Goal: Task Accomplishment & Management: Complete application form

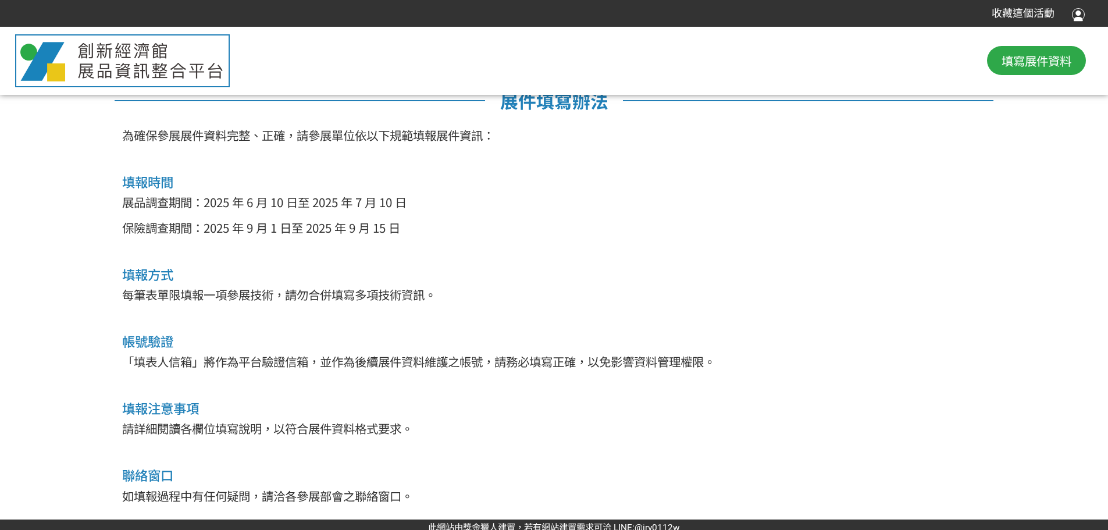
scroll to position [594, 0]
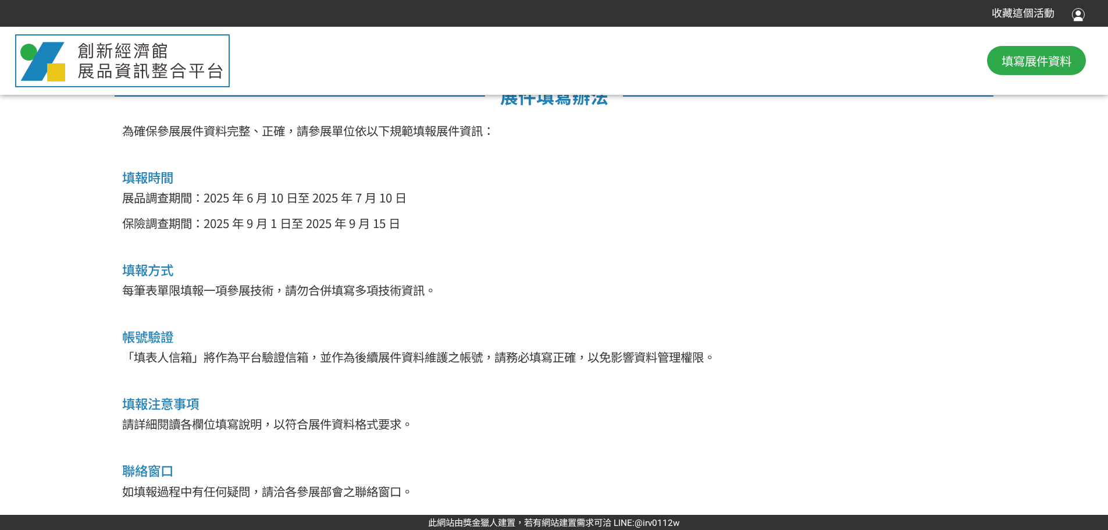
click at [1040, 64] on span "填寫展件資料" at bounding box center [1036, 60] width 70 height 17
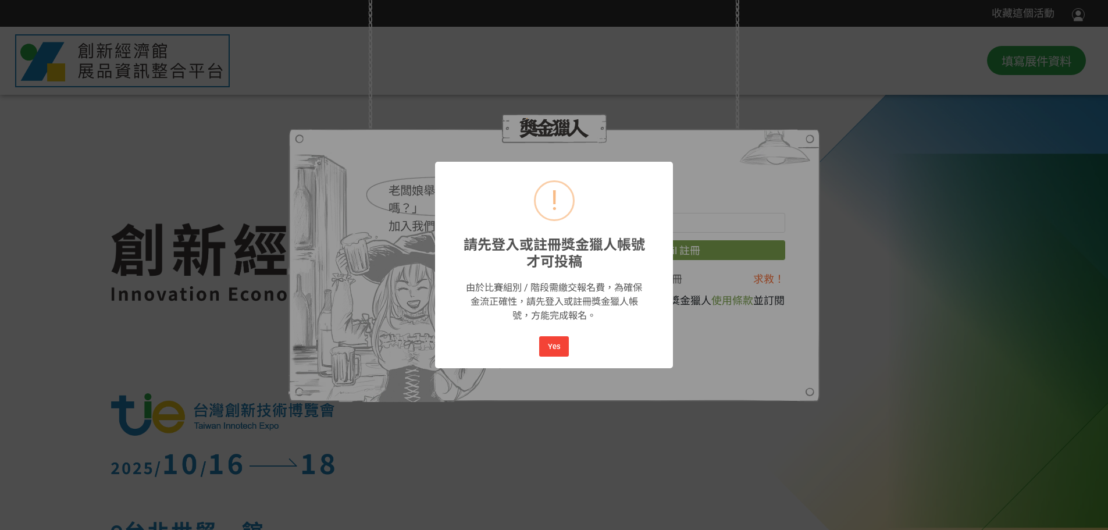
scroll to position [0, 0]
click at [549, 345] on button "Yes" at bounding box center [553, 346] width 29 height 20
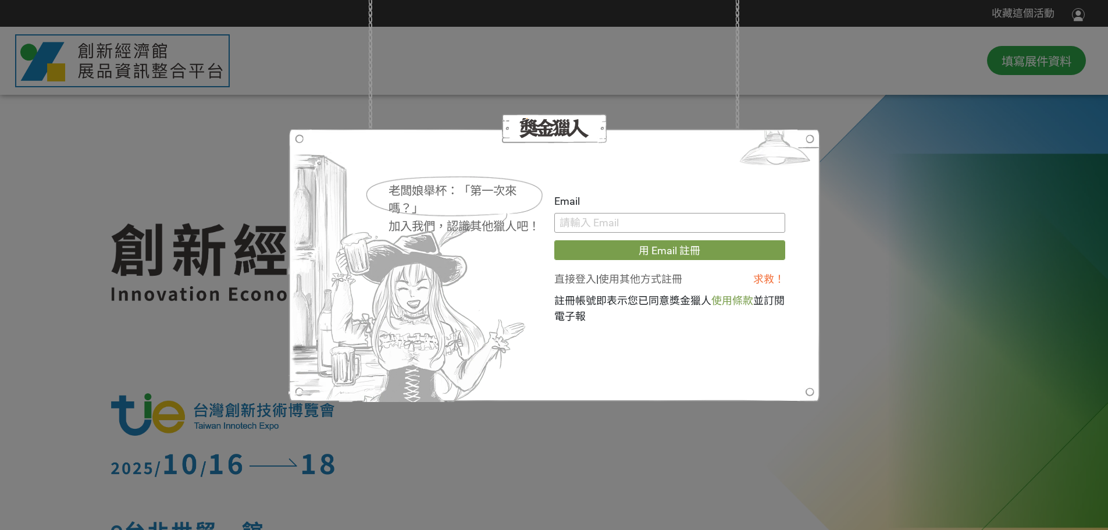
click at [609, 226] on input "text" at bounding box center [669, 223] width 231 height 20
type input "水一一日"
type input "[PERSON_NAME][EMAIL_ADDRESS][DOMAIN_NAME]"
click at [575, 280] on link "直接登入" at bounding box center [575, 279] width 42 height 12
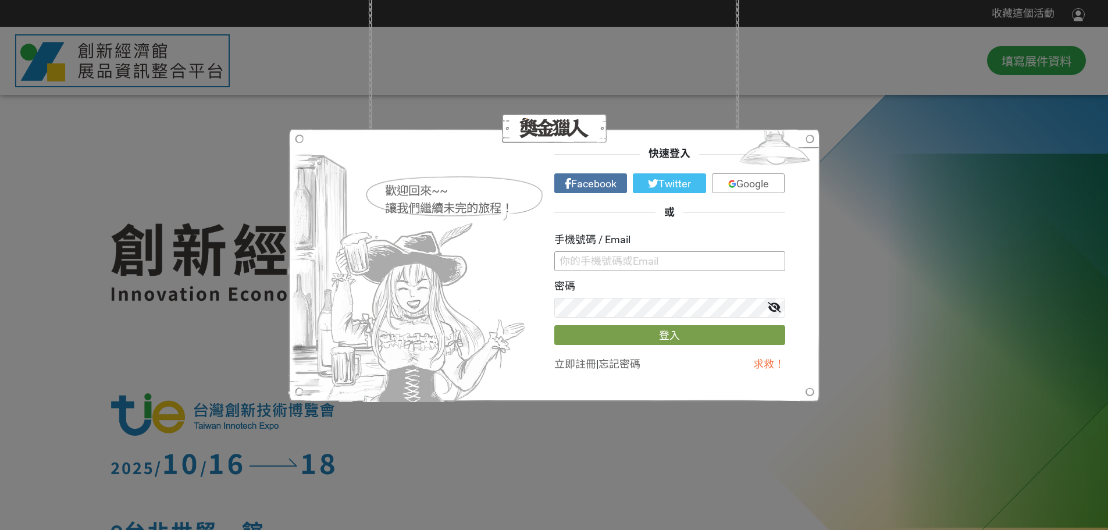
click at [607, 259] on input "text" at bounding box center [669, 261] width 231 height 20
type input "[PERSON_NAME][EMAIL_ADDRESS][DOMAIN_NAME]"
click at [673, 337] on button "登入" at bounding box center [669, 335] width 231 height 20
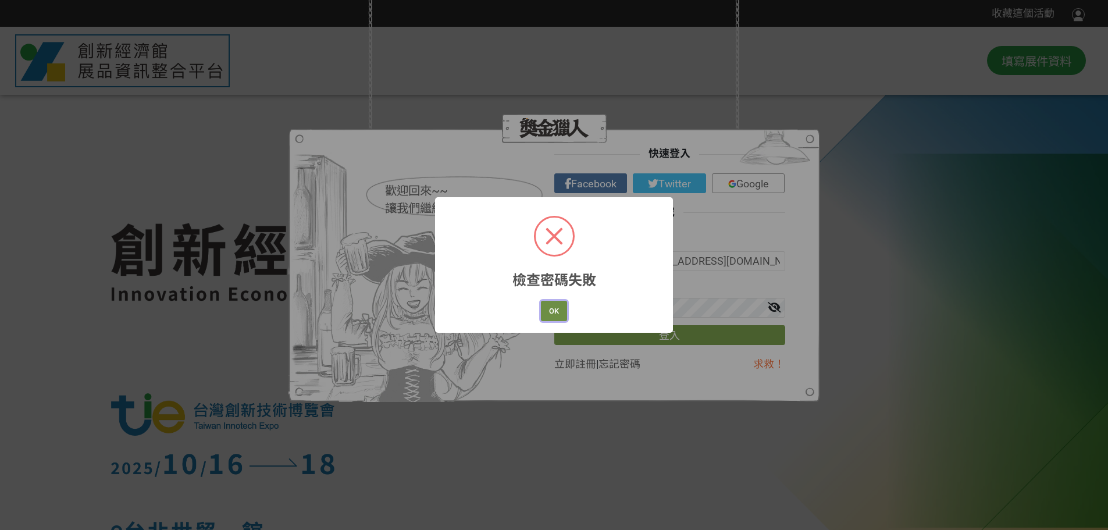
click at [541, 305] on button "OK" at bounding box center [554, 311] width 26 height 20
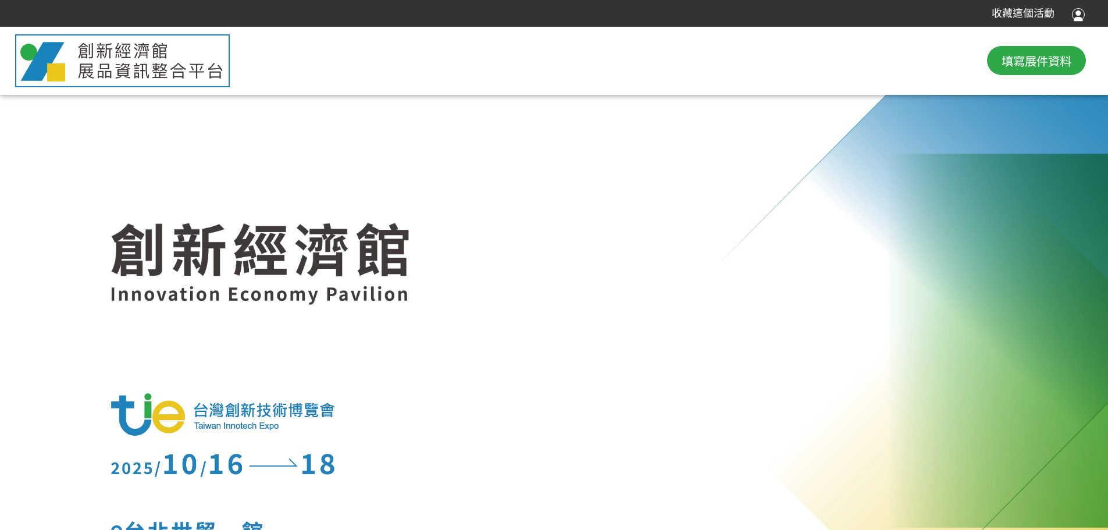
click at [1026, 47] on button "填寫展件資料" at bounding box center [1036, 60] width 99 height 29
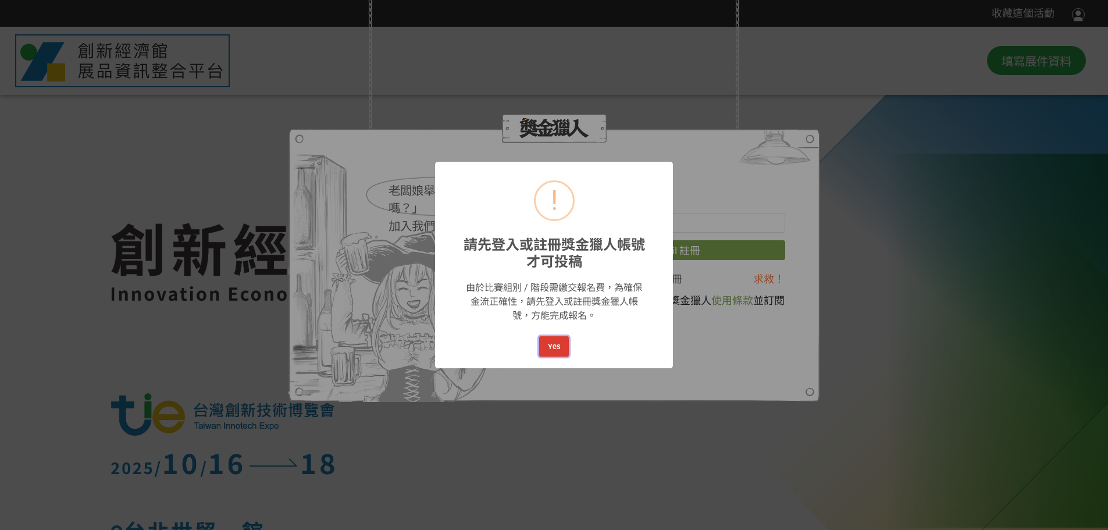
click at [548, 345] on button "Yes" at bounding box center [553, 346] width 29 height 20
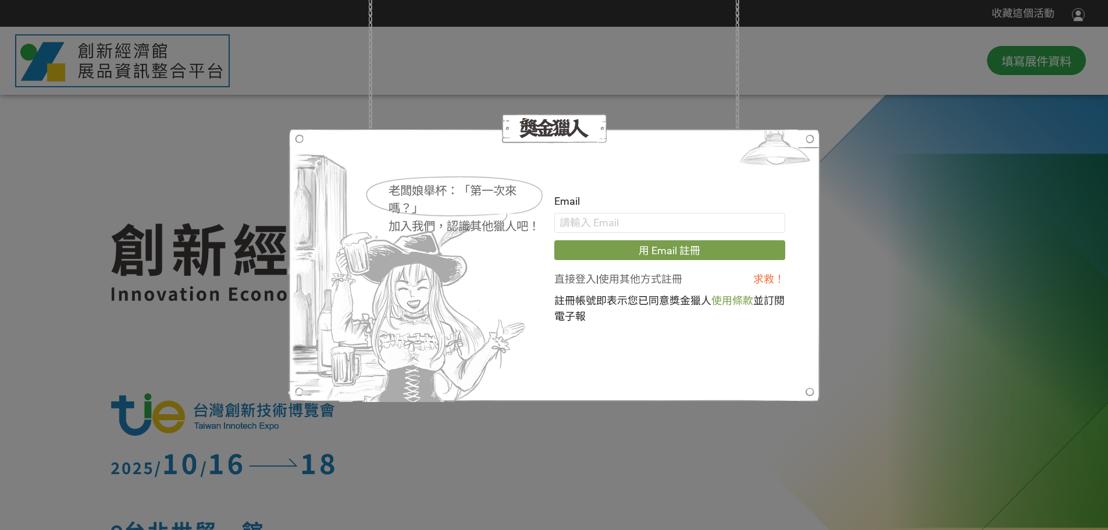
click at [555, 277] on link "直接登入" at bounding box center [575, 279] width 42 height 12
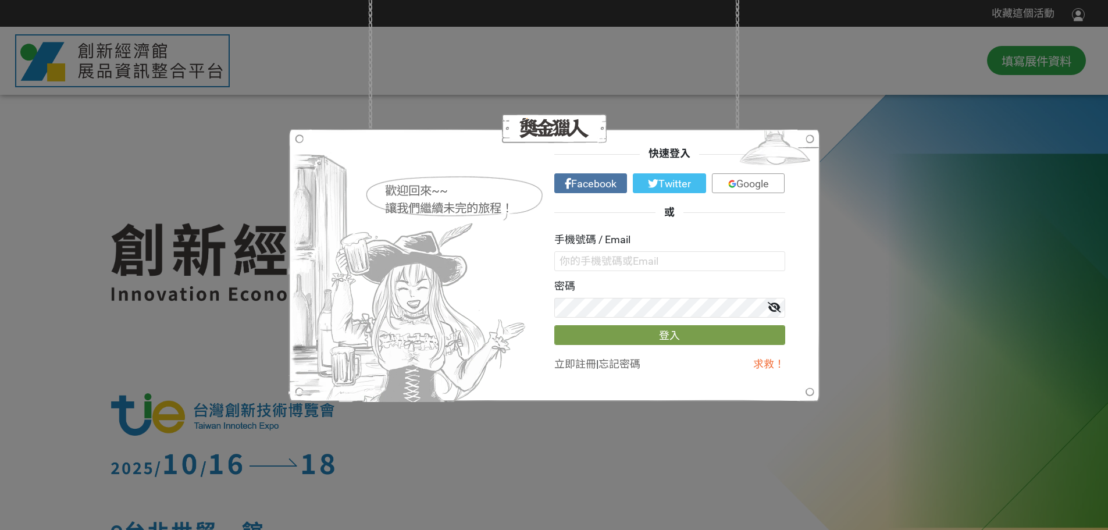
click at [635, 363] on link "忘記密碼" at bounding box center [619, 364] width 42 height 12
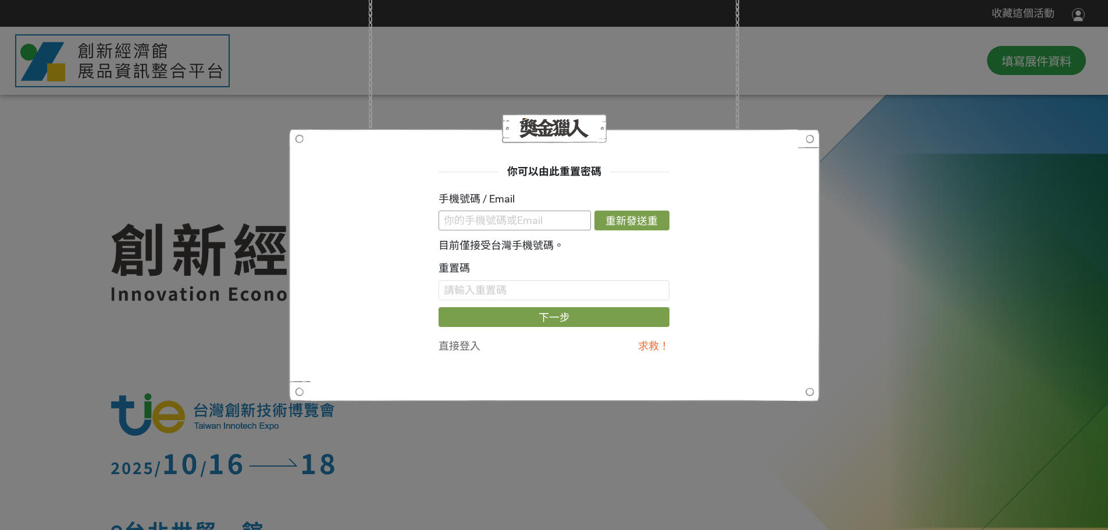
click at [504, 218] on input "text" at bounding box center [514, 221] width 152 height 20
type input "[PERSON_NAME][EMAIL_ADDRESS][DOMAIN_NAME]"
click at [640, 223] on button "重新發送重置信" at bounding box center [631, 221] width 75 height 20
click at [458, 346] on link "直接登入" at bounding box center [459, 346] width 42 height 12
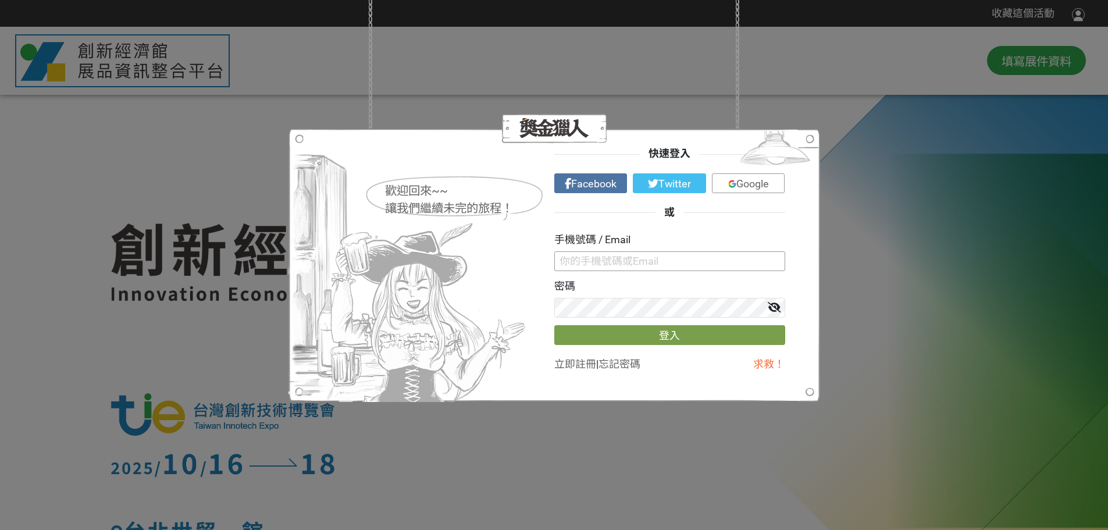
click at [615, 258] on input "text" at bounding box center [669, 261] width 231 height 20
type input "[PERSON_NAME][EMAIL_ADDRESS][DOMAIN_NAME]"
click at [679, 329] on button "登入" at bounding box center [669, 335] width 231 height 20
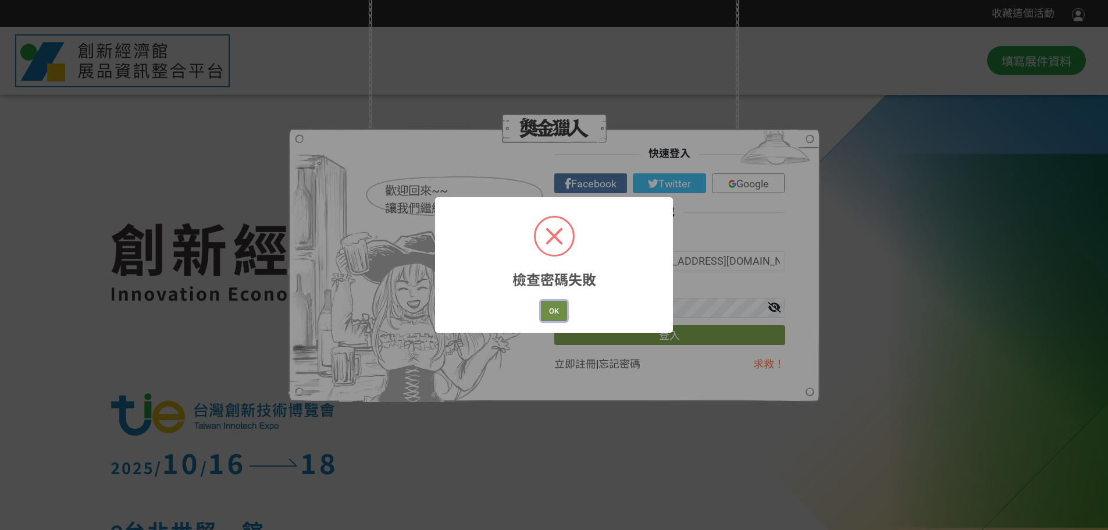
click at [551, 312] on button "OK" at bounding box center [554, 311] width 26 height 20
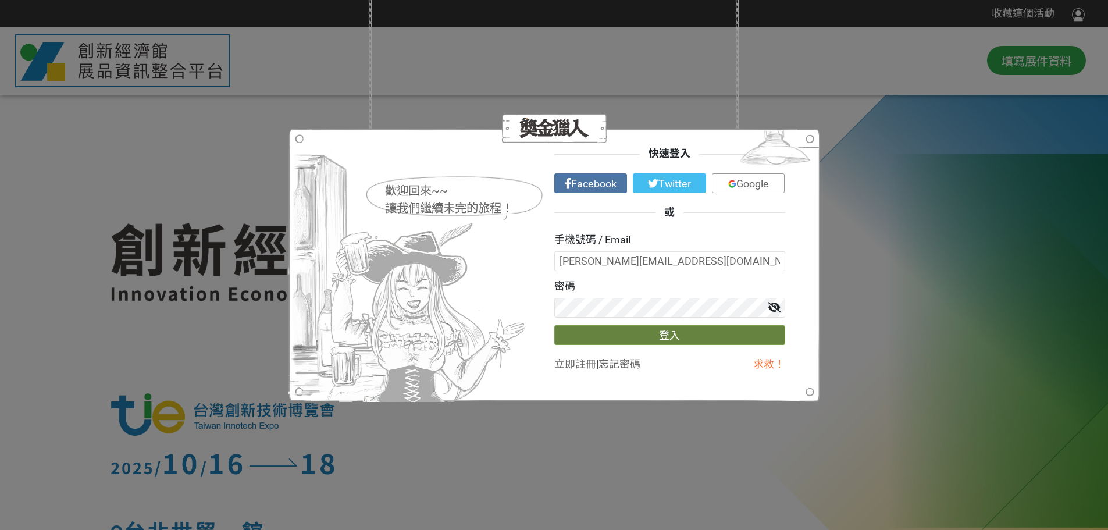
click at [675, 338] on button "登入" at bounding box center [669, 335] width 231 height 20
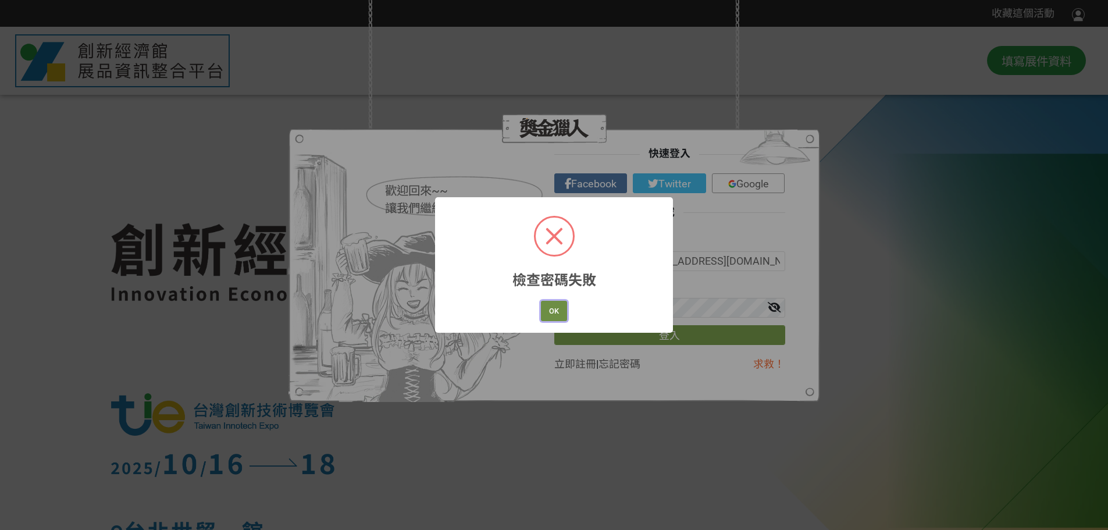
click at [548, 311] on button "OK" at bounding box center [554, 311] width 26 height 20
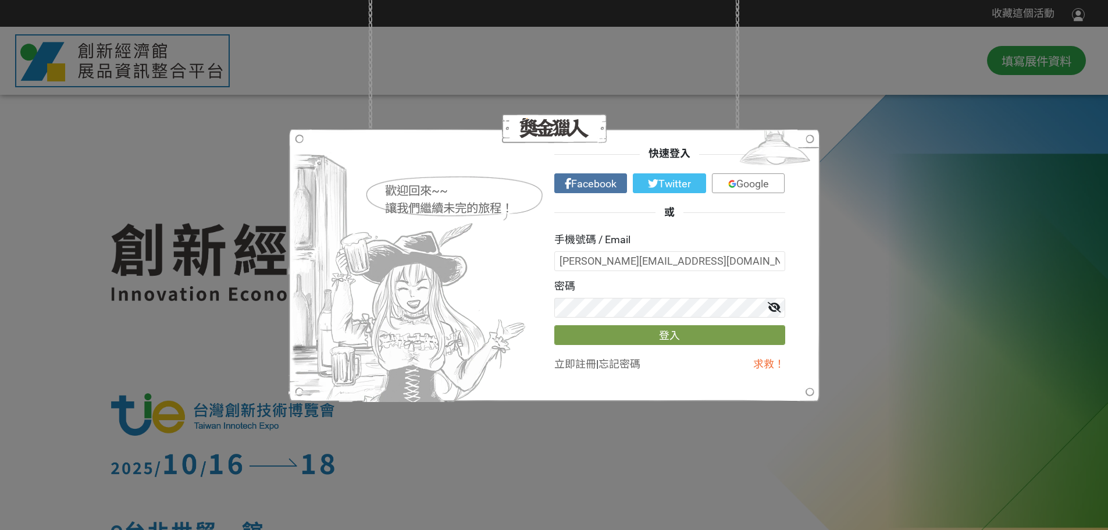
click at [856, 329] on div "歡迎回來~~ 讓我們繼續未完的旅程！ 快速登入 Facebook Twitter Google 或 手機號碼 / Email [EMAIL_ADDRESS][…" at bounding box center [554, 265] width 1108 height 530
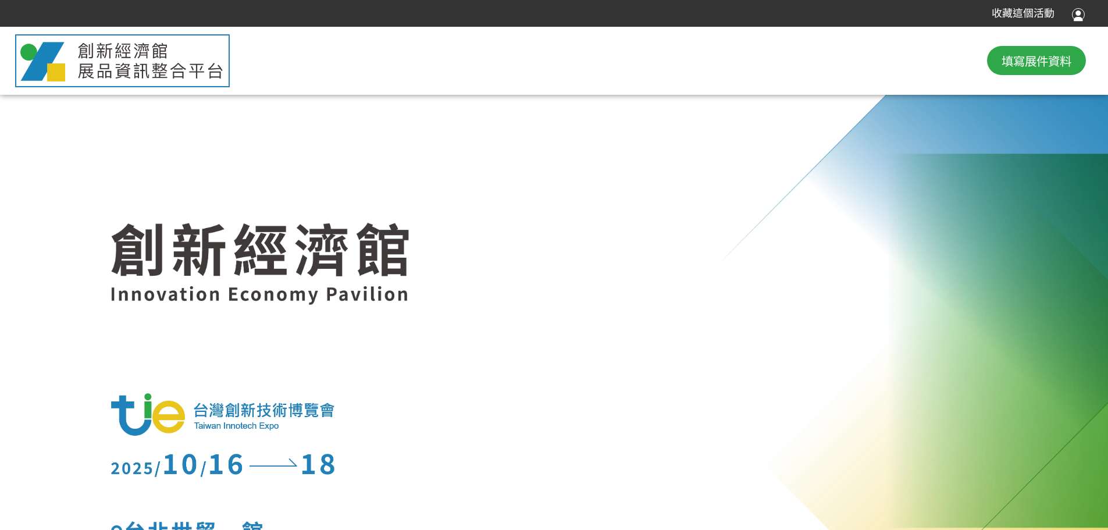
click at [90, 253] on div at bounding box center [554, 338] width 1108 height 623
click at [1028, 65] on span "填寫展件資料" at bounding box center [1036, 60] width 70 height 17
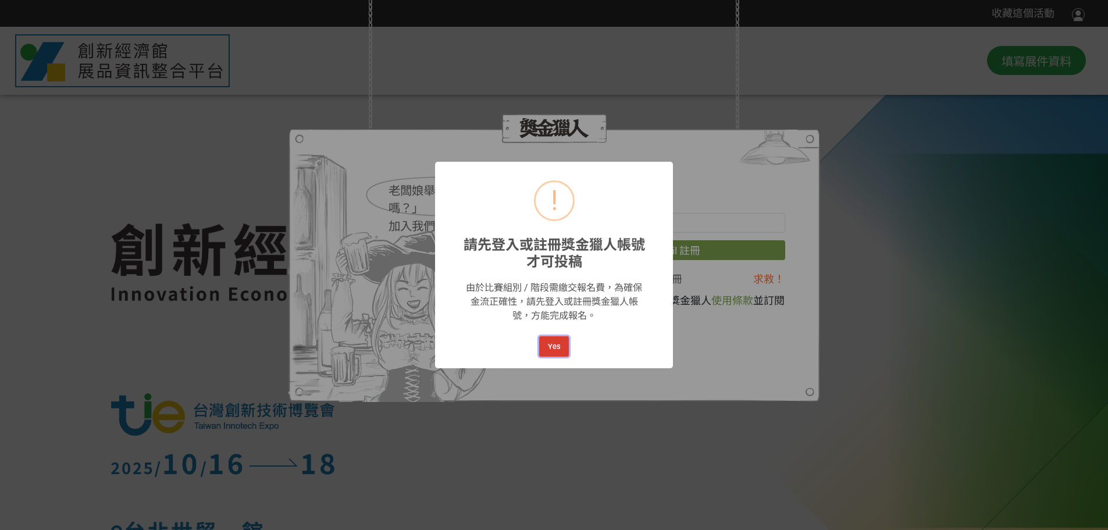
click at [558, 349] on button "Yes" at bounding box center [553, 346] width 29 height 20
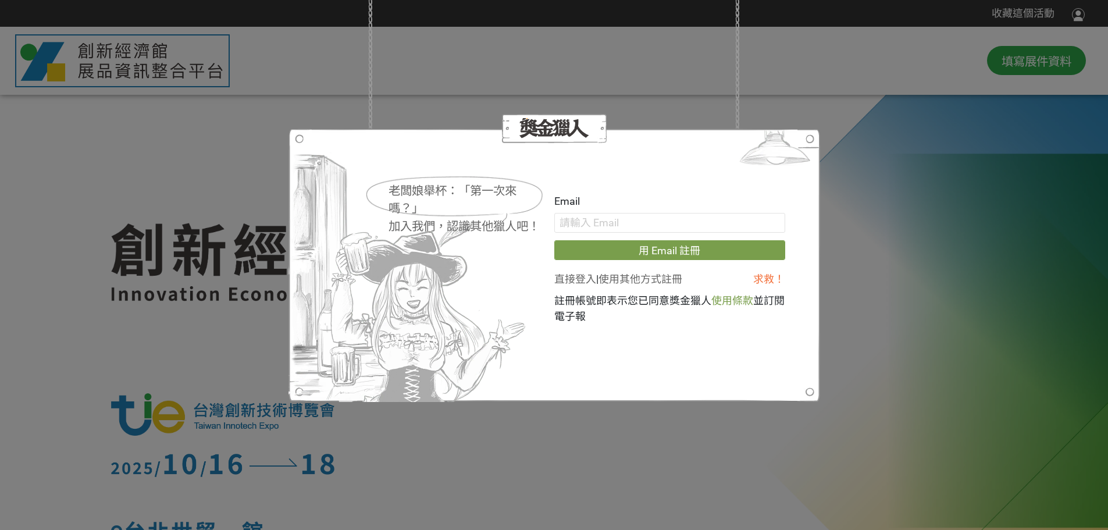
click at [573, 275] on link "直接登入" at bounding box center [575, 279] width 42 height 12
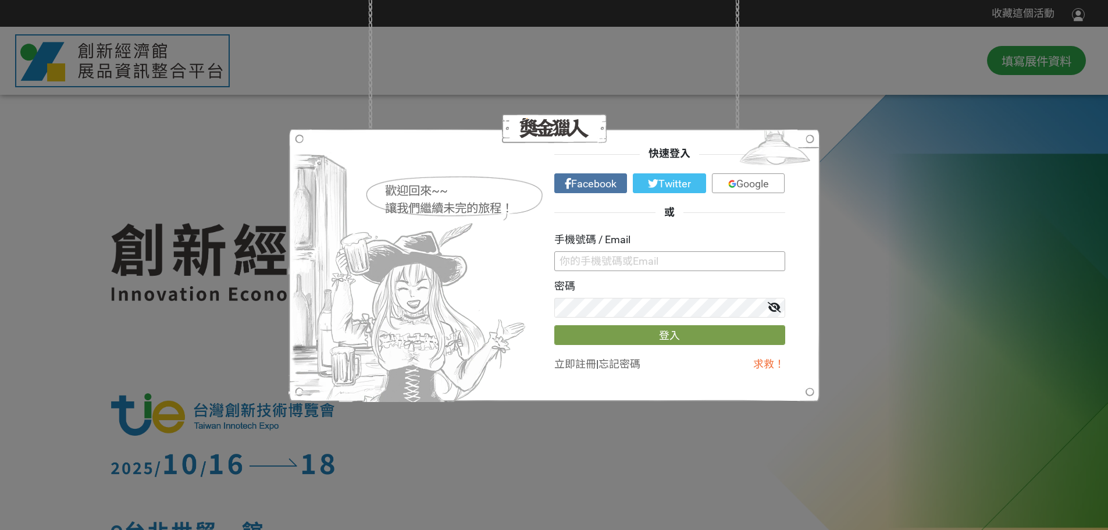
click at [589, 258] on input "text" at bounding box center [669, 261] width 231 height 20
type input "[PERSON_NAME][EMAIL_ADDRESS][DOMAIN_NAME]"
click at [695, 330] on button "登入" at bounding box center [669, 335] width 231 height 20
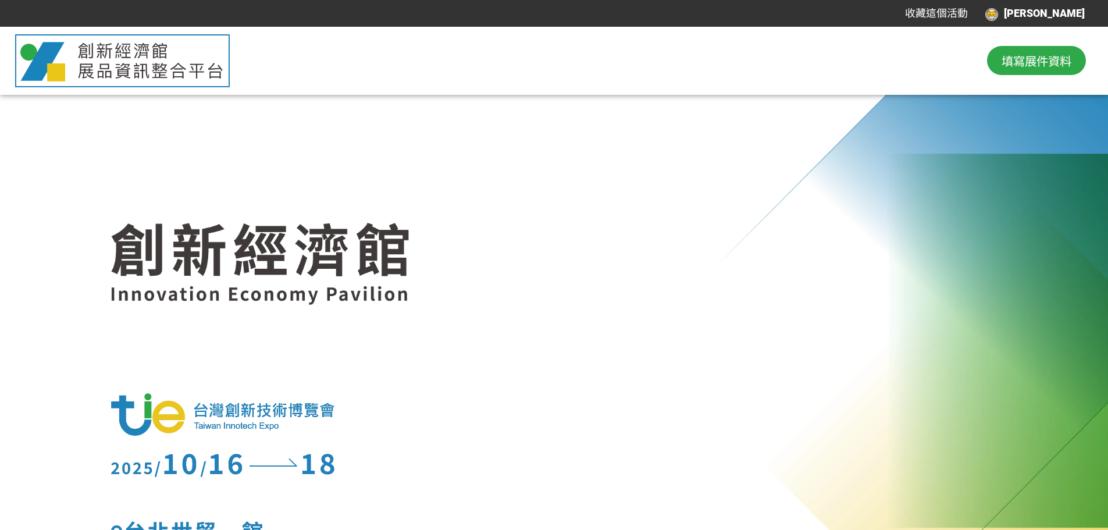
click at [1025, 58] on span "填寫展件資料" at bounding box center [1036, 60] width 70 height 17
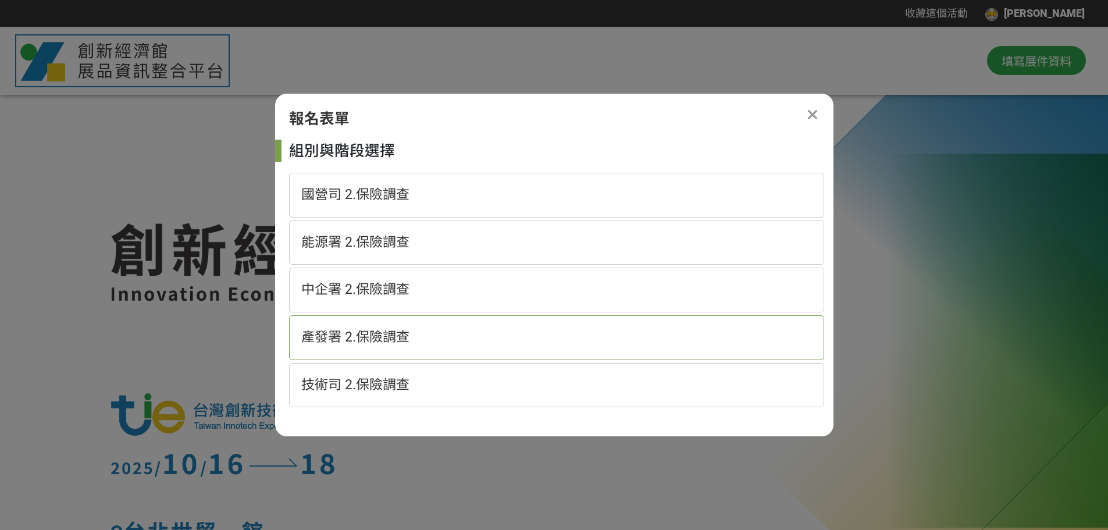
click at [383, 340] on span "產發署 2.保險調查" at bounding box center [355, 337] width 108 height 16
select select "185157:185378"
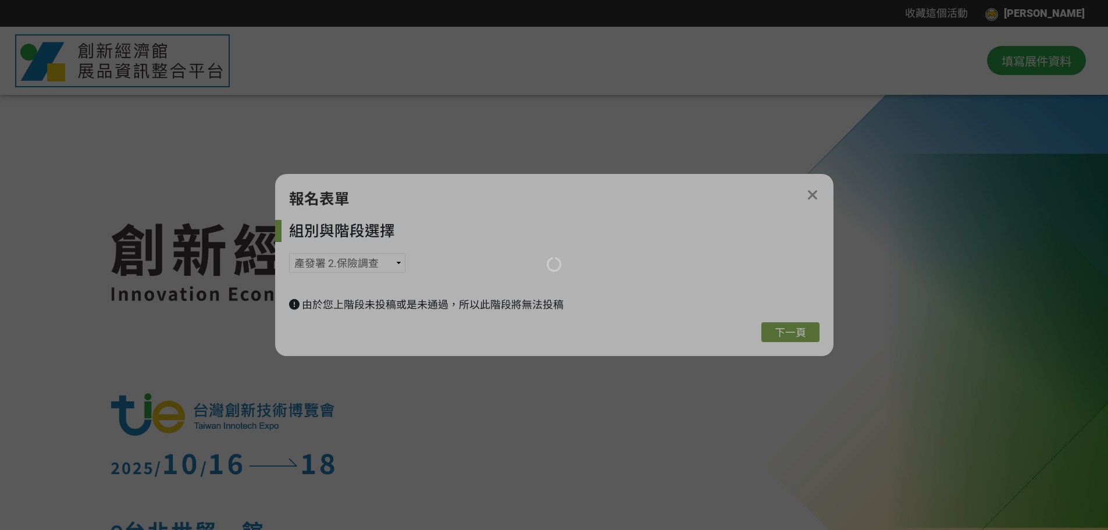
click at [811, 195] on div at bounding box center [554, 265] width 1108 height 530
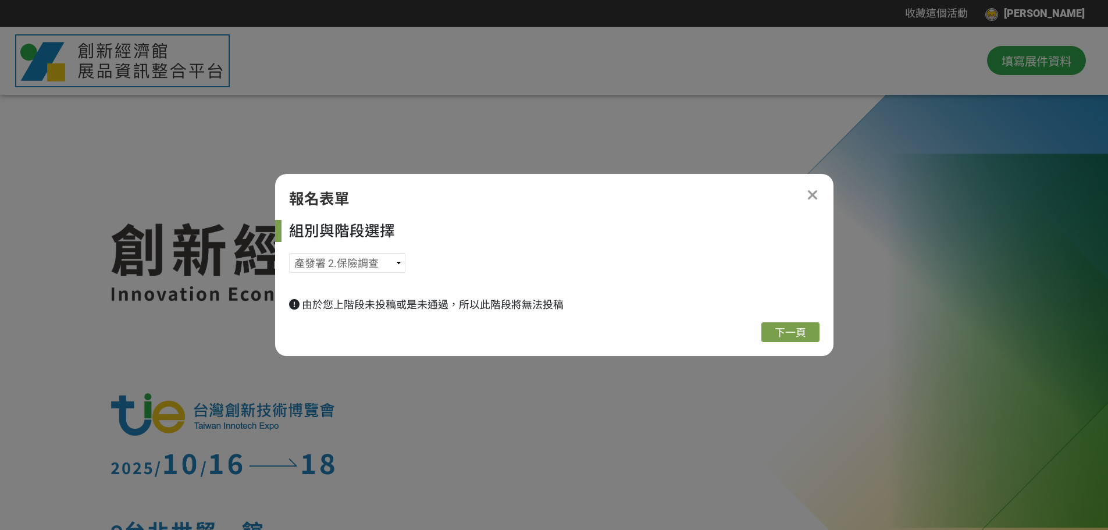
click at [811, 190] on icon at bounding box center [813, 195] width 12 height 15
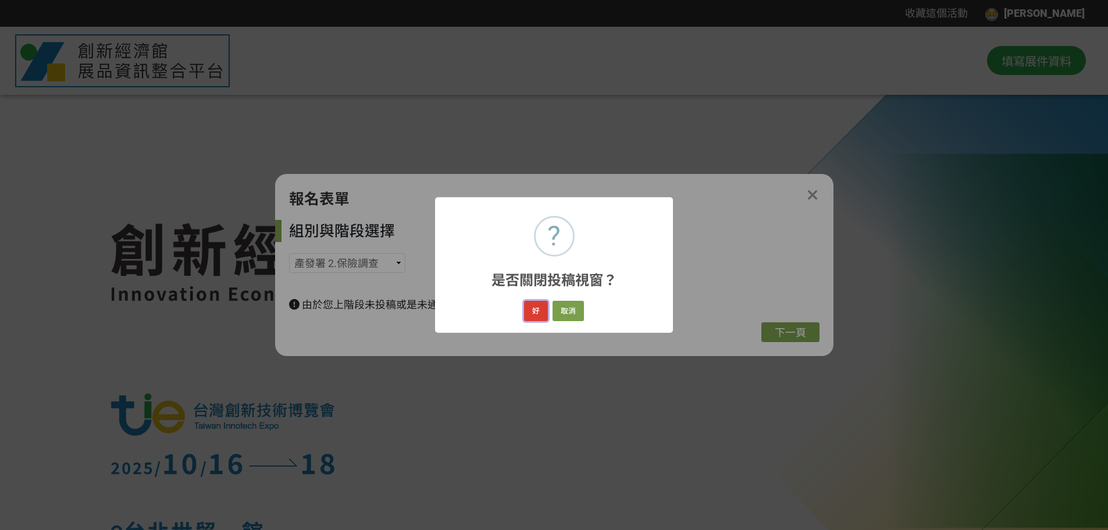
click at [540, 310] on button "好" at bounding box center [536, 311] width 24 height 20
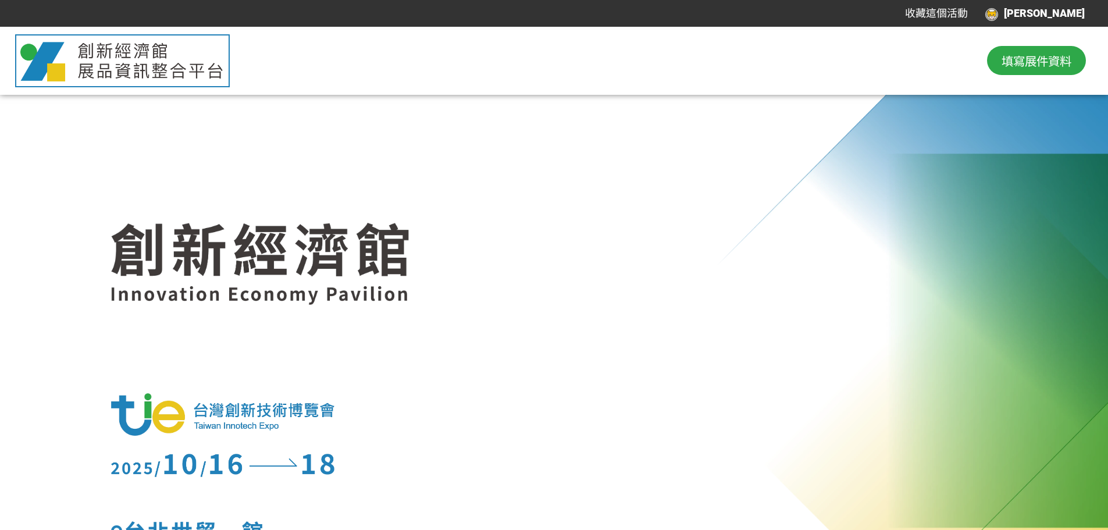
click at [1027, 63] on span "填寫展件資料" at bounding box center [1036, 60] width 70 height 17
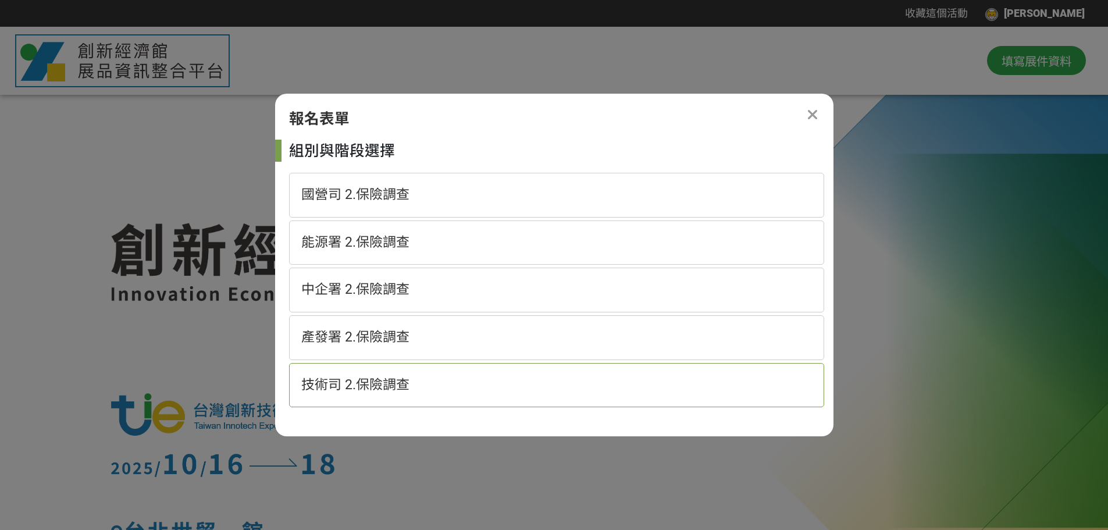
click at [390, 387] on span "技術司 2.保險調查" at bounding box center [355, 385] width 108 height 16
select select "185152:185383"
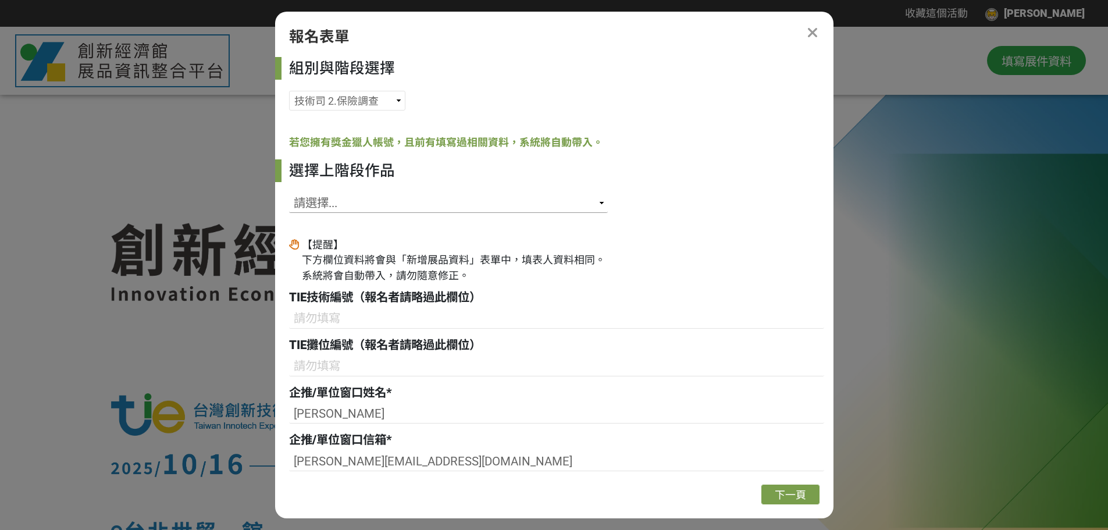
click at [410, 203] on select "請選擇... SID: 341580, 標題: 自體螢光牙科細菌診斷儀及照護服務系統 SID: 341573, 標題: 多通道經顱磁刺激rTMS系統技術 SI…" at bounding box center [448, 203] width 319 height 20
select select "341580"
click at [289, 193] on select "請選擇... SID: 341580, 標題: 自體螢光牙科細菌診斷儀及照護服務系統 SID: 341573, 標題: 多通道經顱磁刺激rTMS系統技術 SI…" at bounding box center [448, 203] width 319 height 20
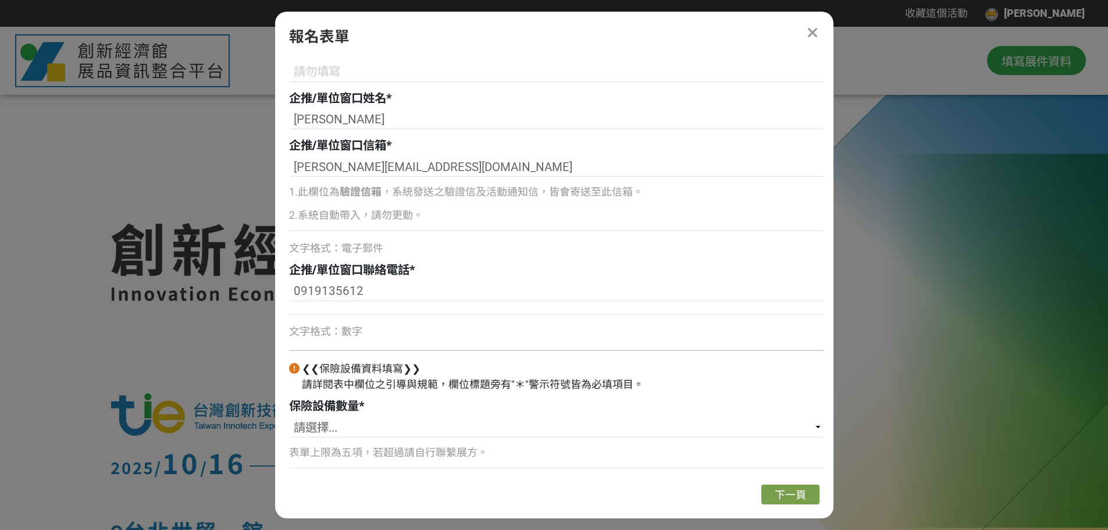
scroll to position [295, 0]
click at [341, 427] on select "請選擇... 1 2 3 4 5" at bounding box center [556, 427] width 535 height 20
select select "1"
click at [289, 417] on select "請選擇... 1 2 3 4 5" at bounding box center [556, 427] width 535 height 20
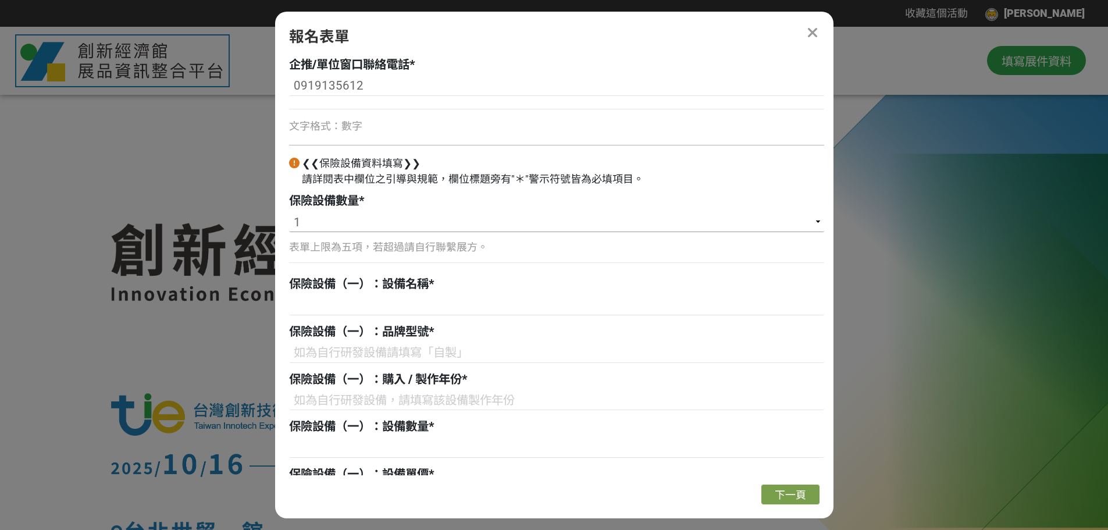
scroll to position [586, 0]
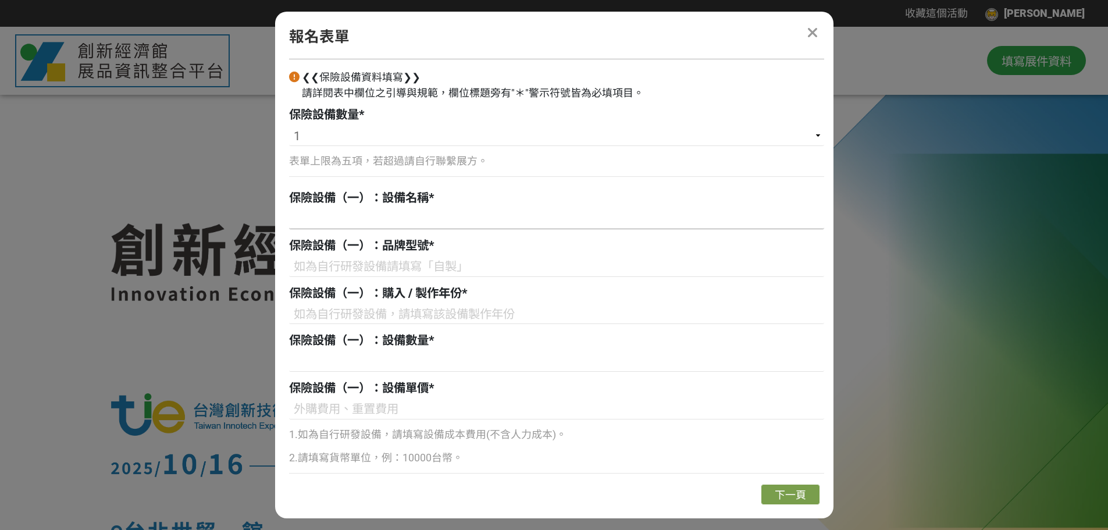
click at [407, 218] on input at bounding box center [556, 219] width 535 height 20
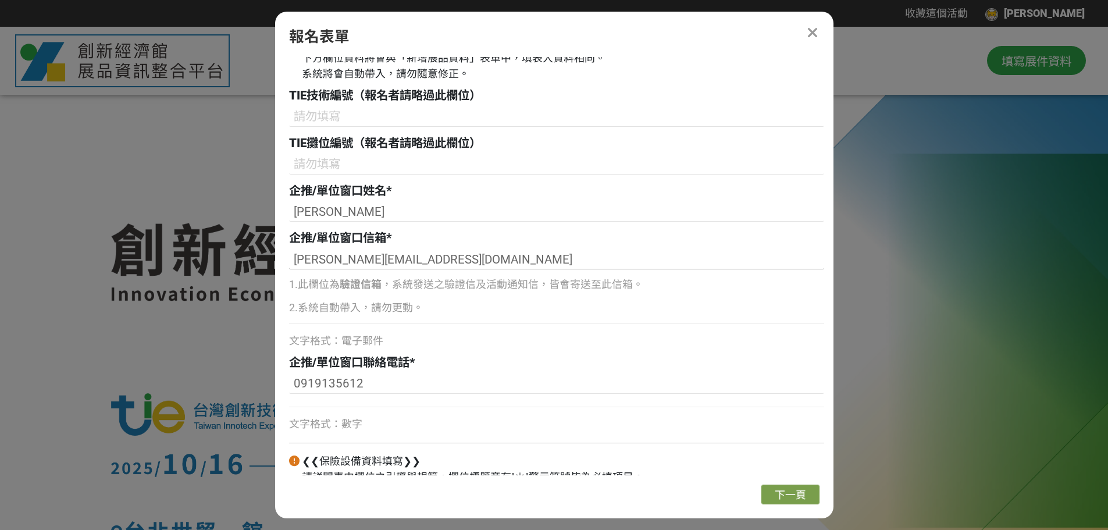
scroll to position [120, 0]
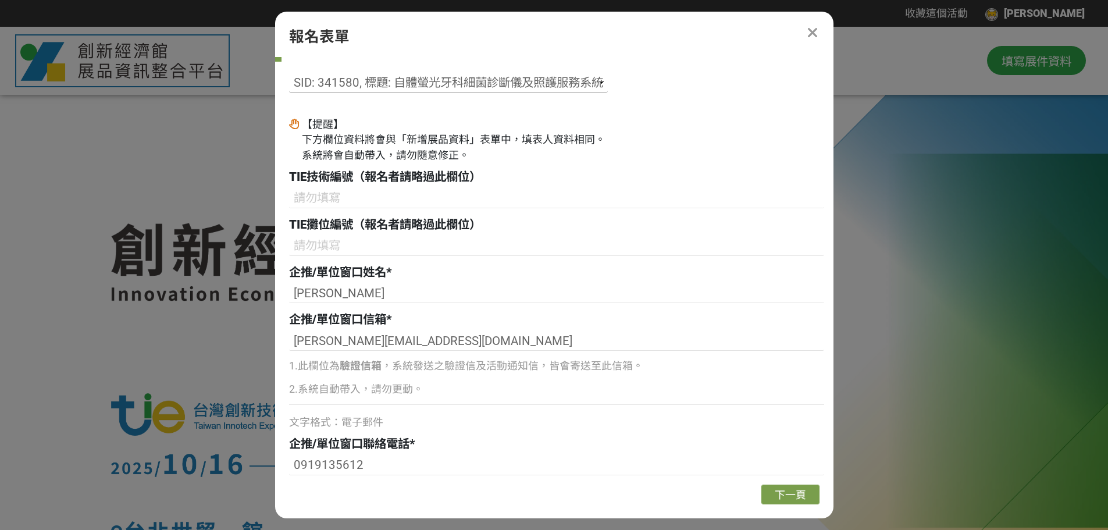
drag, startPoint x: 620, startPoint y: 78, endPoint x: 479, endPoint y: 81, distance: 140.8
click at [479, 81] on div "選擇上階段作品 請選擇... SID: 341580, 標題: 自體螢光牙科細菌診斷儀及照護服務系統 SID: 341573, 標題: 多通道經顱磁刺激rTM…" at bounding box center [556, 69] width 535 height 60
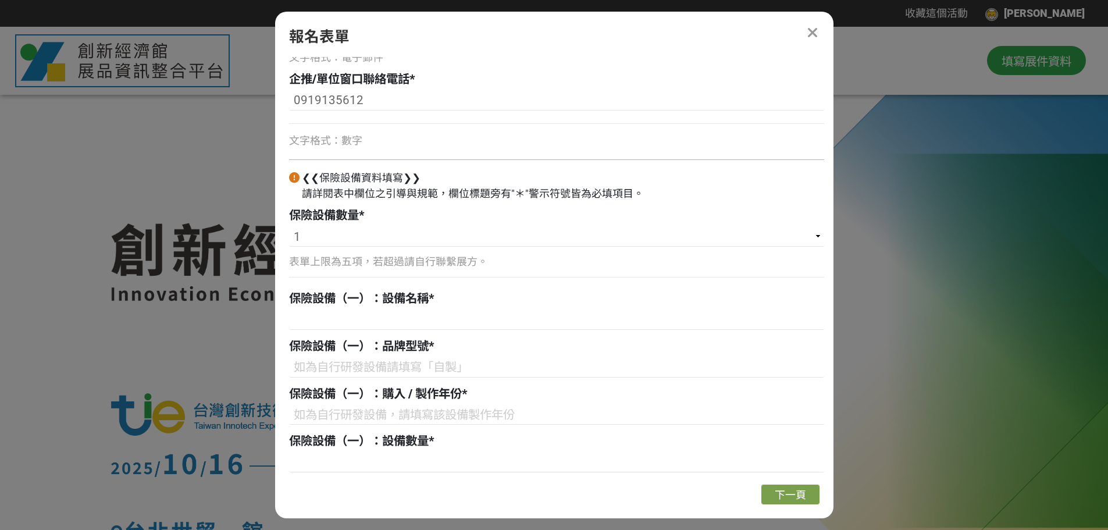
scroll to position [527, 0]
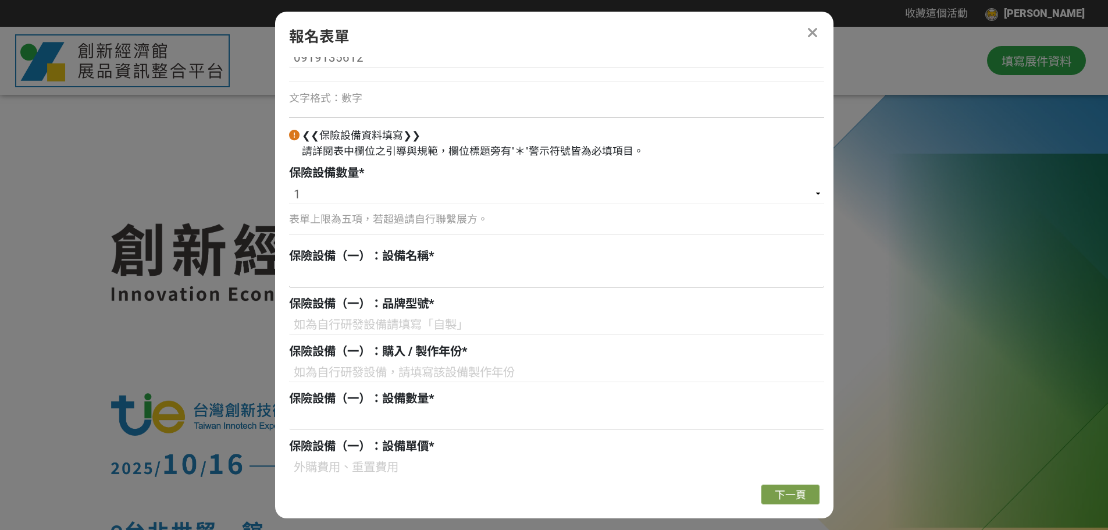
click at [387, 279] on input at bounding box center [556, 277] width 535 height 20
type input "h"
drag, startPoint x: 333, startPoint y: 277, endPoint x: 278, endPoint y: 279, distance: 54.7
click at [278, 279] on div "組別與階段選擇 國營司 2.保險調查 能源署 2.保險調查 中企署 2.保險調查 產發署 2.保險調查 技術司 2.保險調查 若您擁有獎金獵人帳號，且前有填寫…" at bounding box center [554, 266] width 558 height 418
paste input "螢光牙科細菌診斷儀及照護服務系統"
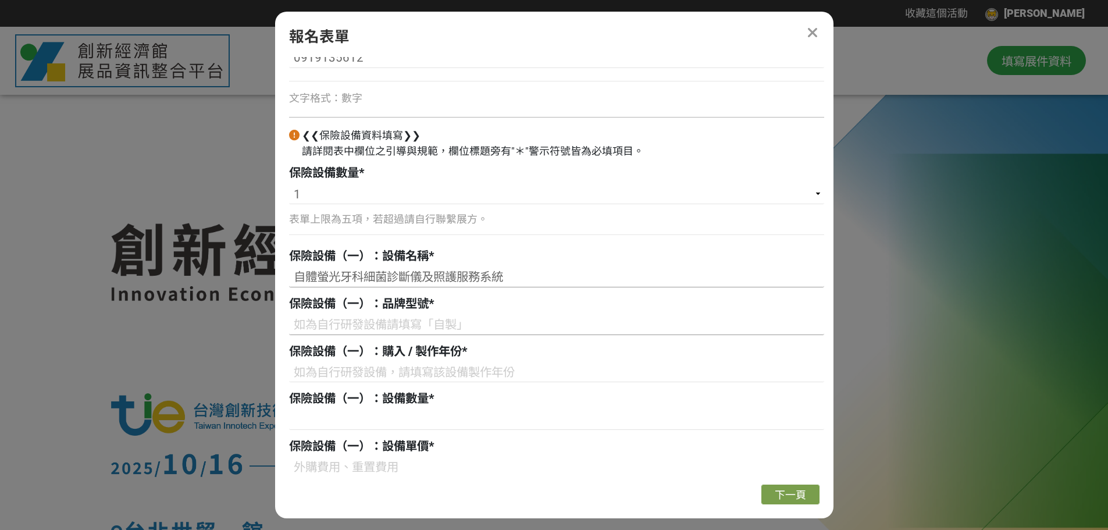
type input "自體螢光牙科細菌診斷儀及照護服務系統"
click at [374, 324] on input at bounding box center [556, 325] width 535 height 20
type input "自製"
click at [390, 370] on input at bounding box center [556, 372] width 535 height 20
type input "2023"
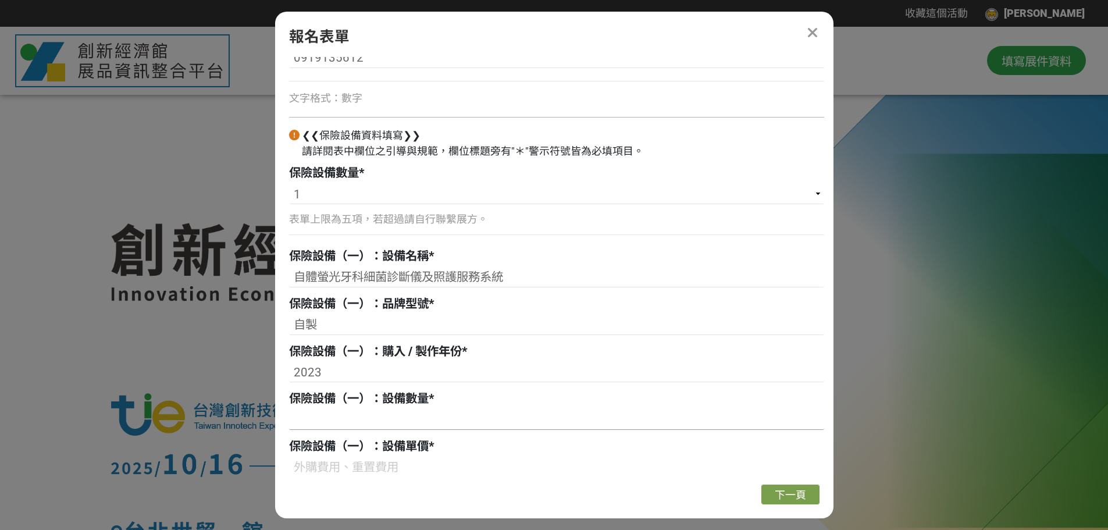
click at [386, 418] on input at bounding box center [556, 420] width 535 height 20
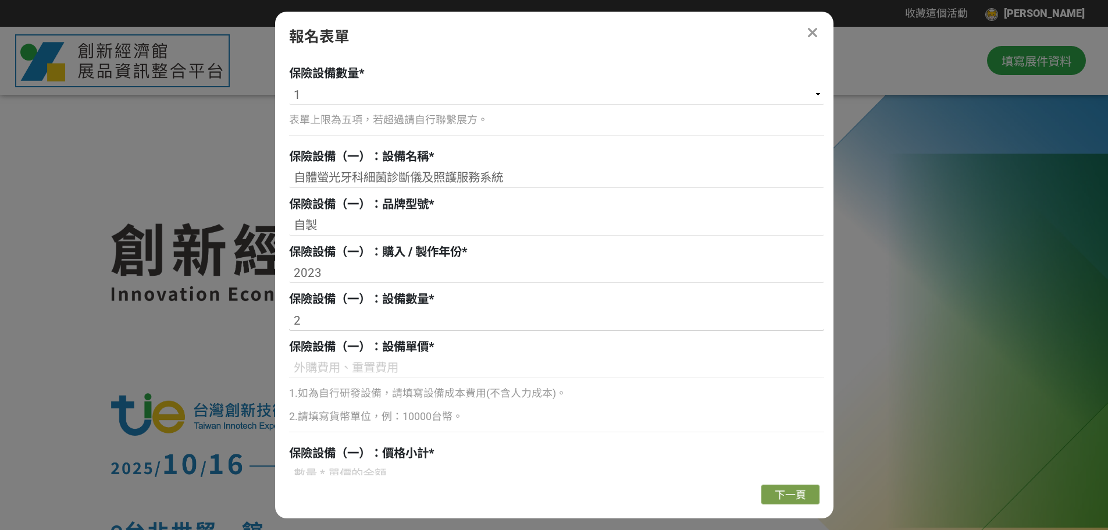
scroll to position [698, 0]
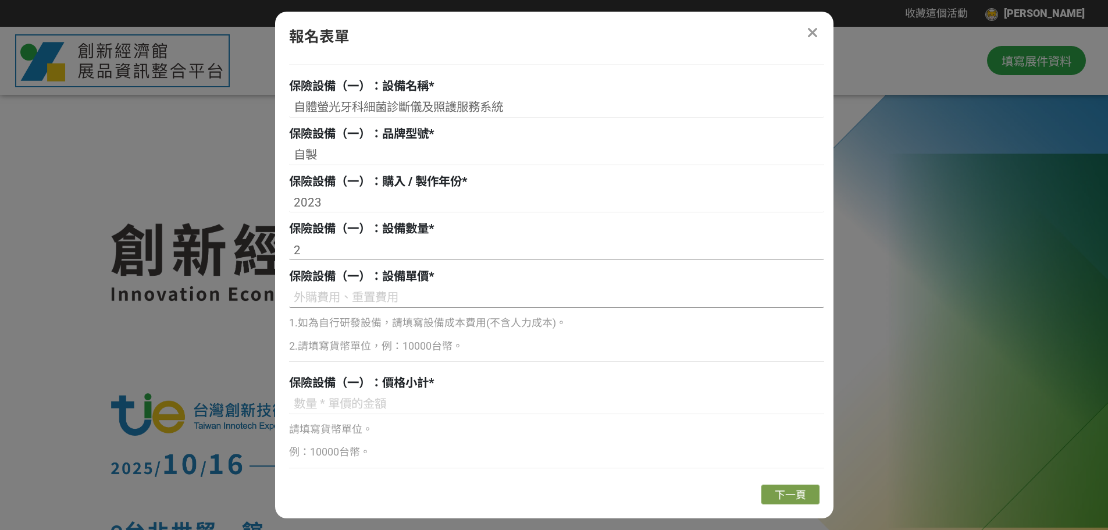
type input "2"
click at [366, 297] on input at bounding box center [556, 298] width 535 height 20
type input "60000"
click at [355, 405] on input at bounding box center [556, 404] width 535 height 20
type input "60000"
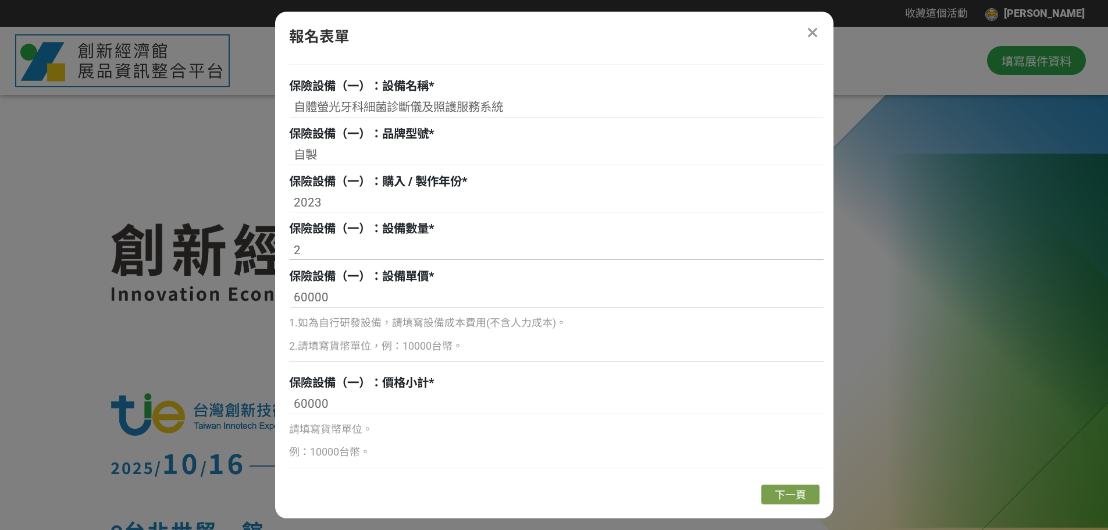
click at [308, 243] on input "2" at bounding box center [556, 250] width 535 height 20
type input "1"
drag, startPoint x: 793, startPoint y: 495, endPoint x: 779, endPoint y: 492, distance: 13.7
click at [792, 495] on span "下一頁" at bounding box center [790, 494] width 31 height 12
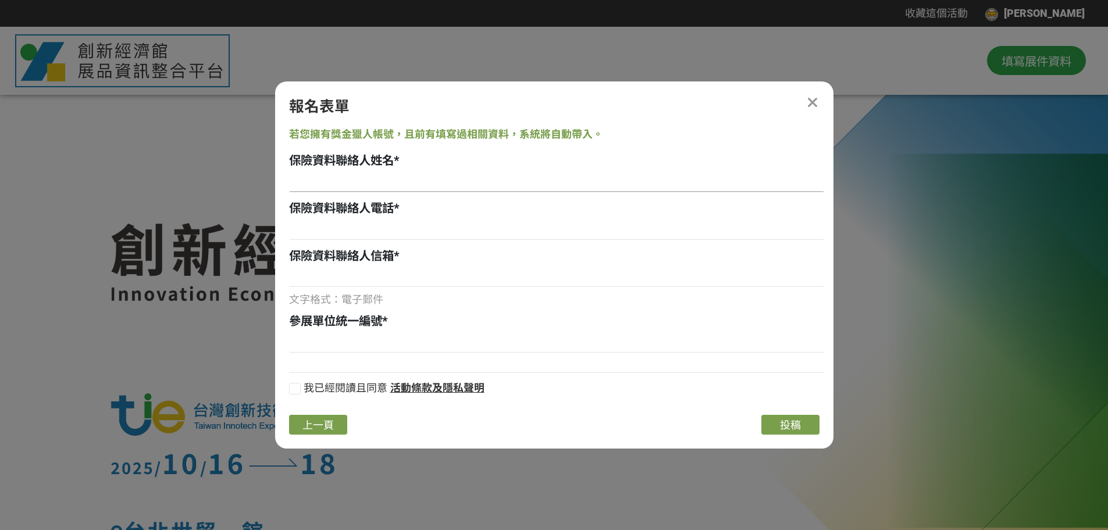
click at [372, 183] on input at bounding box center [556, 182] width 535 height 20
type input "[PERSON_NAME]"
click at [369, 224] on input at bounding box center [556, 230] width 535 height 20
type input "073513121#2346"
click at [395, 274] on input at bounding box center [556, 277] width 535 height 20
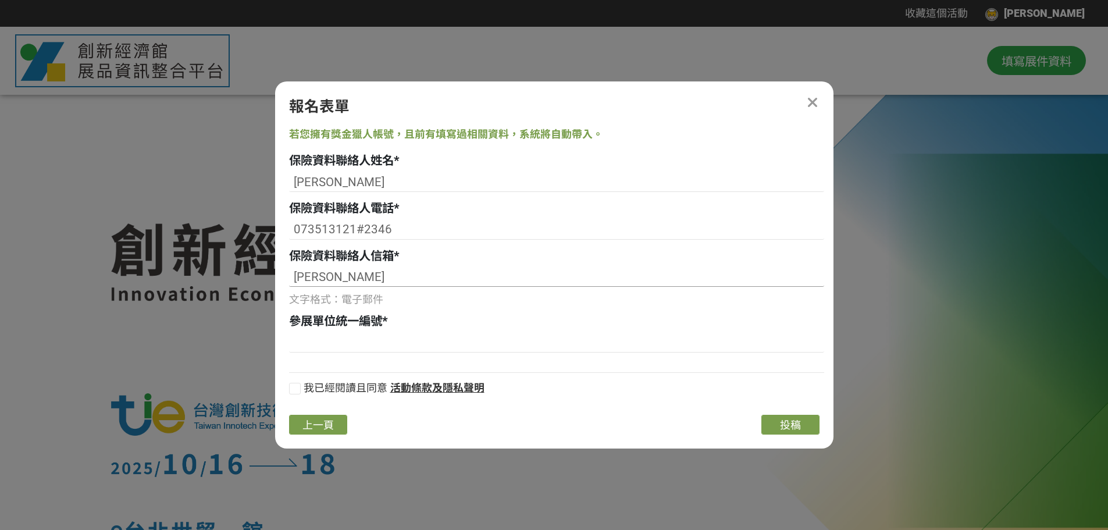
type input "水一一日"
type input "[PERSON_NAME][EMAIL_ADDRESS][DOMAIN_NAME]"
click at [397, 346] on input at bounding box center [556, 343] width 535 height 20
type input "83300307"
click at [292, 388] on div at bounding box center [295, 389] width 12 height 12
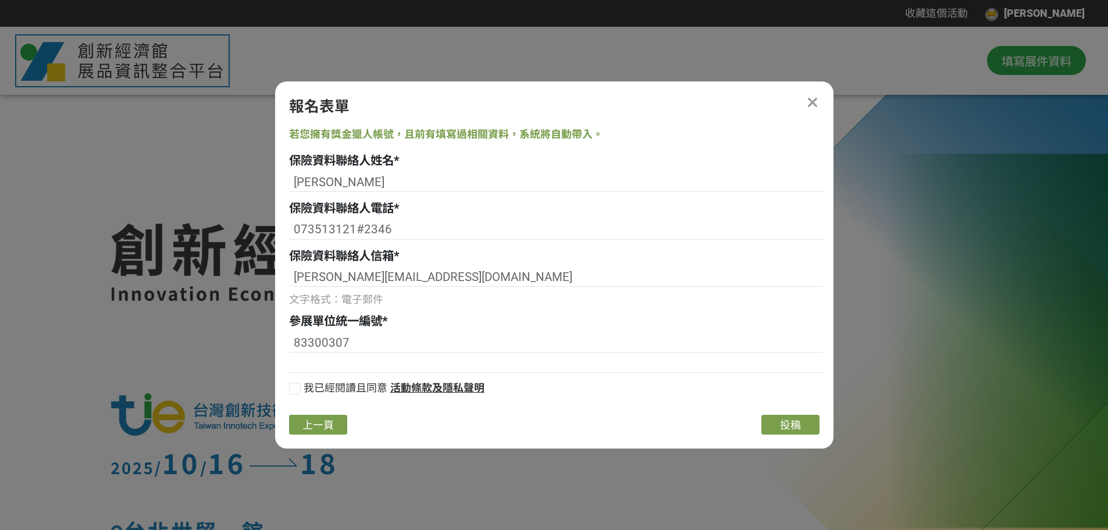
checkbox input "true"
click at [777, 424] on button "投稿" at bounding box center [790, 425] width 58 height 20
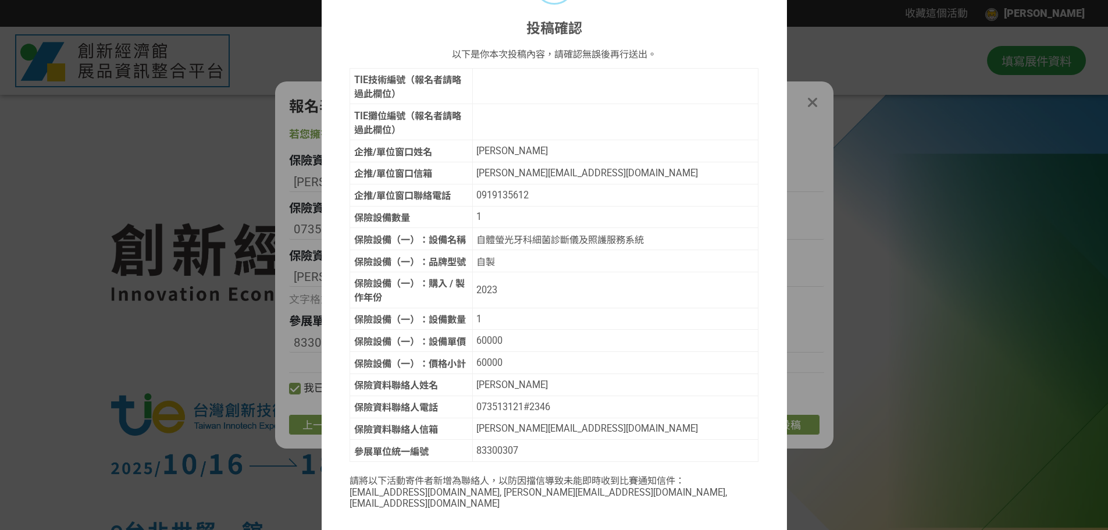
scroll to position [81, 0]
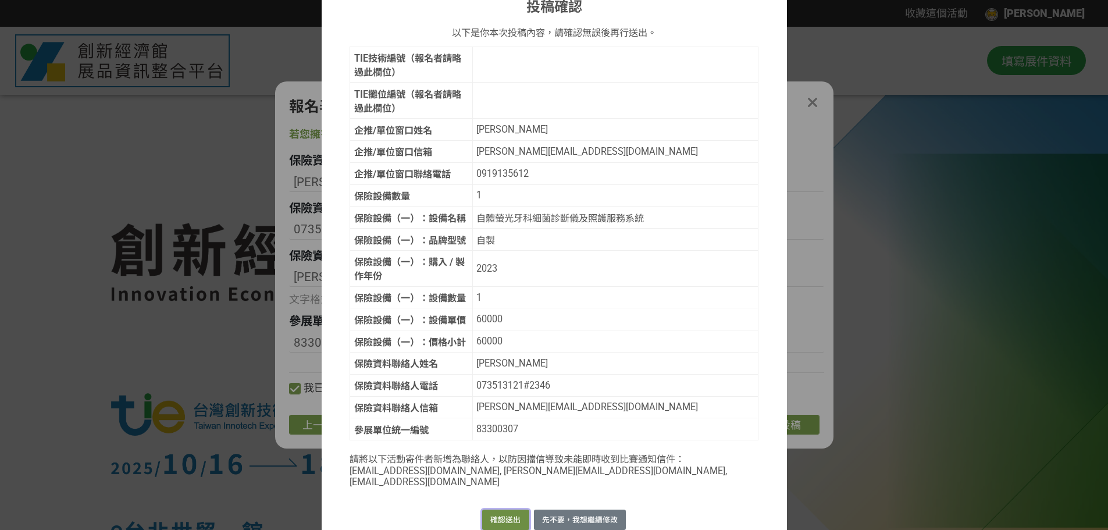
click at [503, 509] on button "確認送出" at bounding box center [505, 519] width 47 height 20
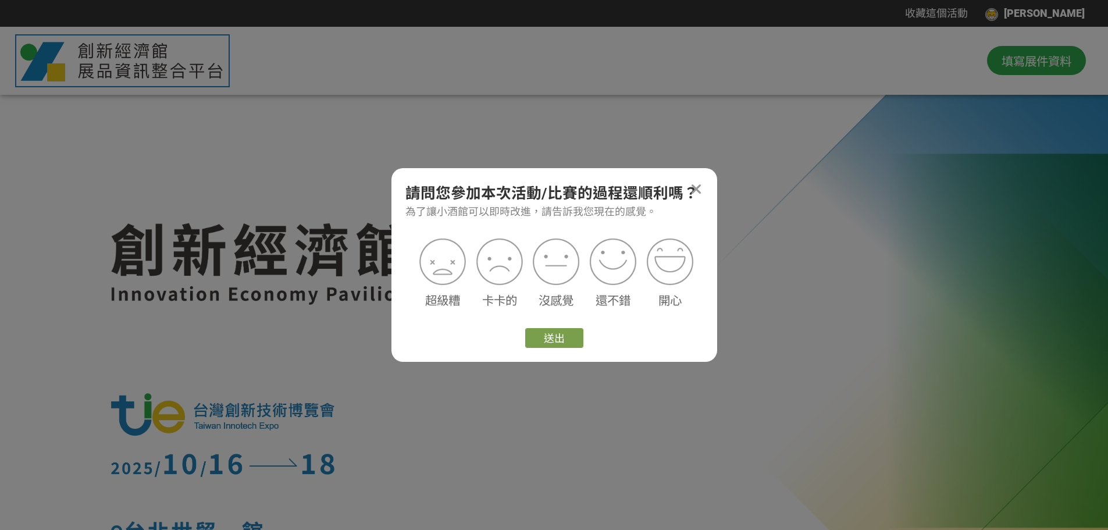
click at [698, 186] on icon at bounding box center [696, 189] width 12 height 15
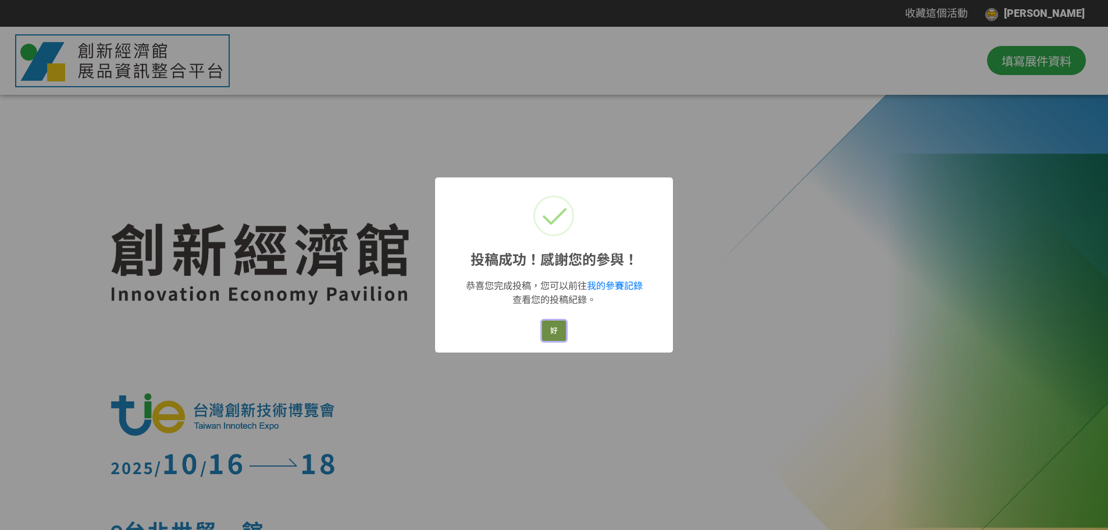
click at [555, 333] on button "好" at bounding box center [554, 330] width 24 height 20
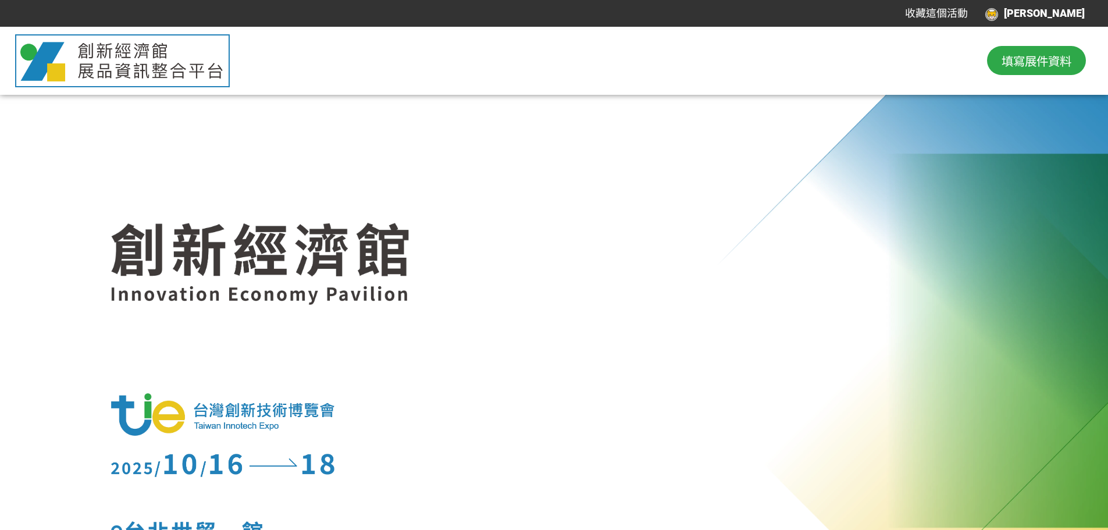
click at [1010, 55] on span "填寫展件資料" at bounding box center [1036, 60] width 70 height 17
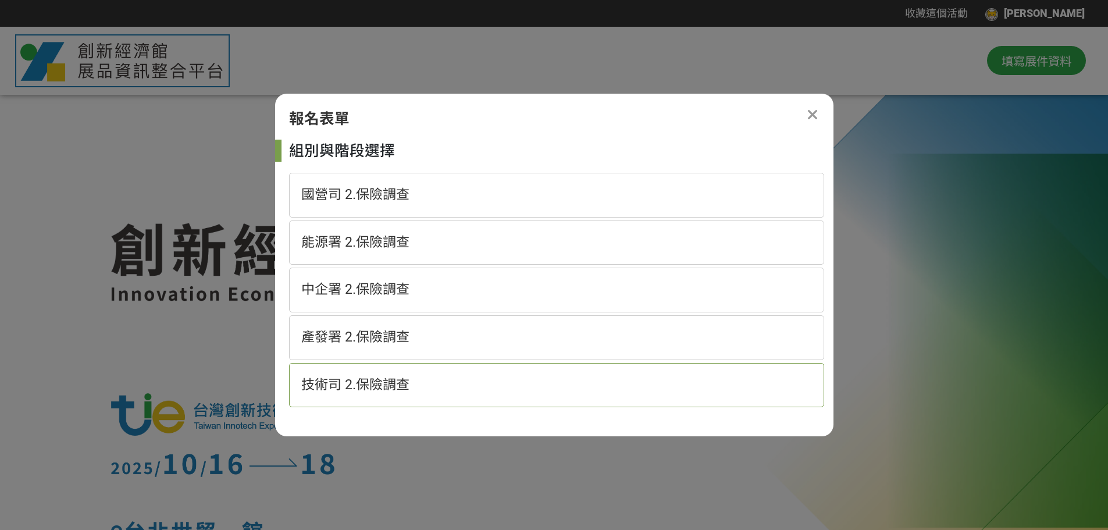
click at [361, 378] on span "技術司 2.保險調查" at bounding box center [355, 385] width 108 height 16
select select "185152:185383"
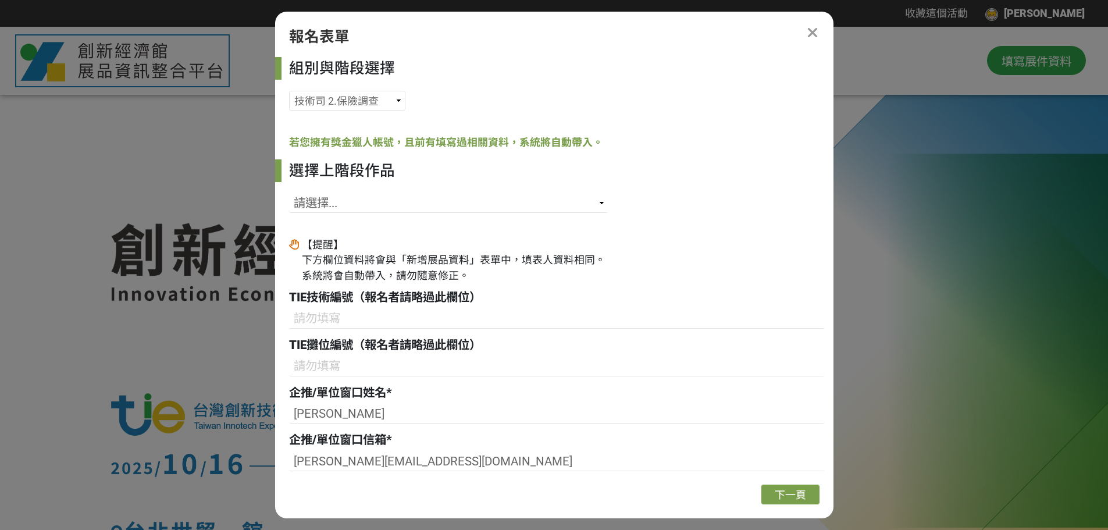
click at [371, 263] on div "【提醒】 下方欄位資料將會與「新增展品資料」表單中，填表人資料相同。 系統將會自動帶入，請勿隨意修正。" at bounding box center [454, 260] width 304 height 47
click at [381, 195] on select "請選擇... SID: 341580, 標題: 自體螢光牙科細菌診斷儀及照護服務系統 SID: 341573, 標題: 多通道經顱磁刺激rTMS系統技術 SI…" at bounding box center [448, 203] width 319 height 20
select select "341573"
click at [289, 193] on select "請選擇... SID: 341580, 標題: 自體螢光牙科細菌診斷儀及照護服務系統 SID: 341573, 標題: 多通道經顱磁刺激rTMS系統技術 SI…" at bounding box center [448, 203] width 319 height 20
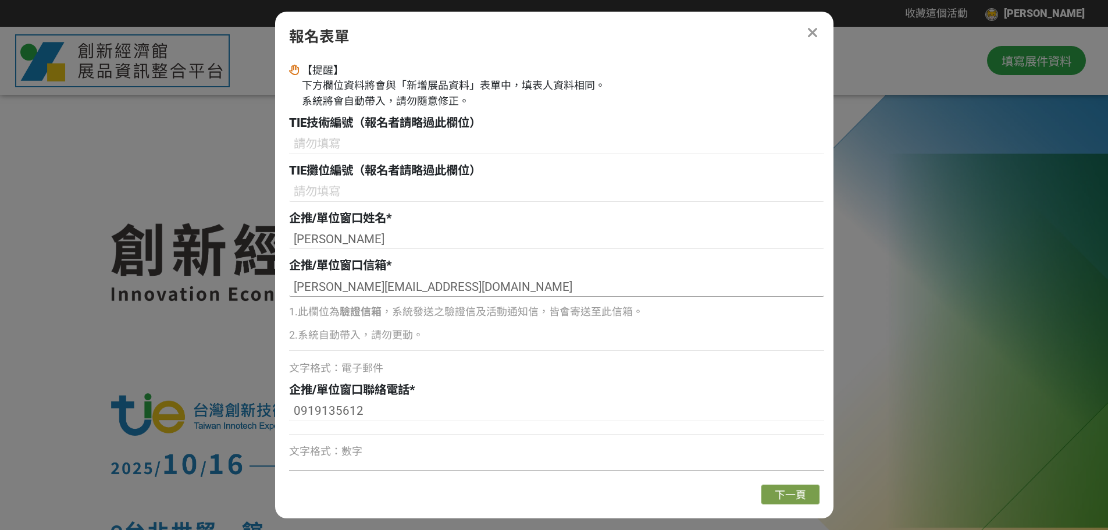
scroll to position [295, 0]
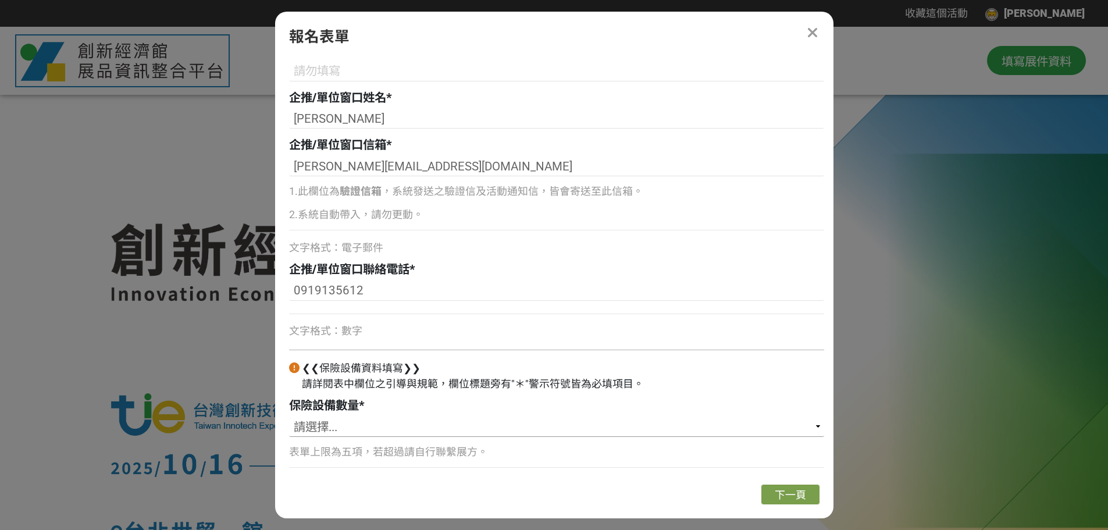
click at [348, 425] on select "請選擇... 1 2 3 4 5" at bounding box center [556, 427] width 535 height 20
select select "1"
click at [289, 417] on select "請選擇... 1 2 3 4 5" at bounding box center [556, 427] width 535 height 20
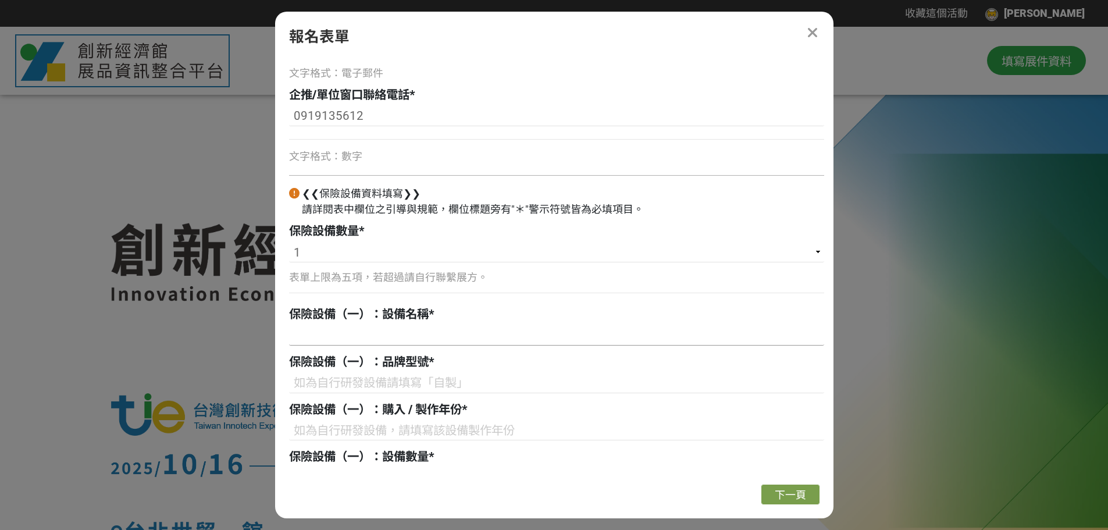
click at [398, 338] on input at bounding box center [556, 336] width 535 height 20
paste input "多通道經顱磁刺激rTMS系統技術"
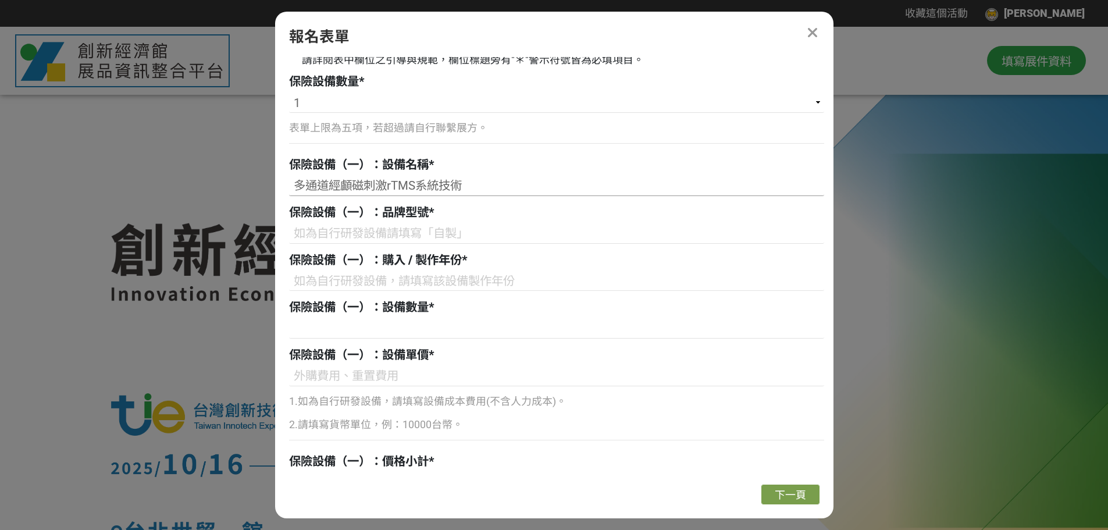
scroll to position [644, 0]
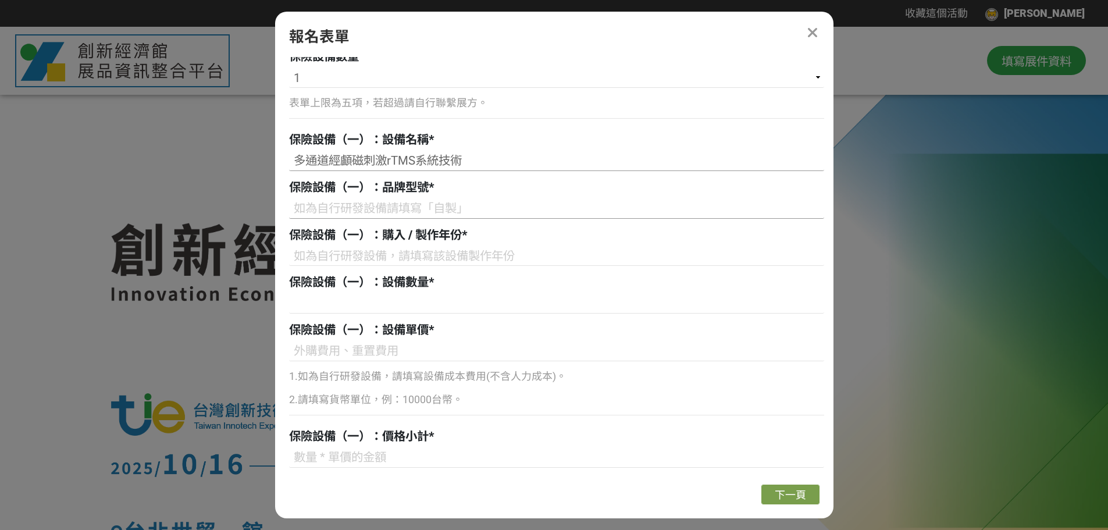
type input "多通道經顱磁刺激rTMS系統技術"
click at [397, 205] on input at bounding box center [556, 209] width 535 height 20
type input "h"
type input "自製"
click at [437, 259] on input at bounding box center [556, 256] width 535 height 20
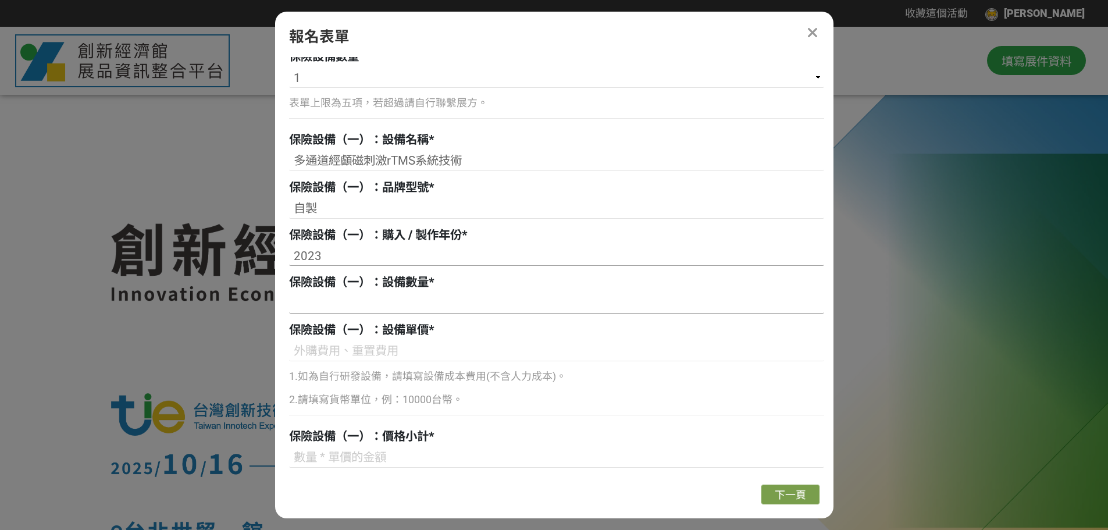
type input "2023"
click at [447, 297] on input at bounding box center [556, 304] width 535 height 20
type input "1"
click at [376, 349] on input at bounding box center [556, 351] width 535 height 20
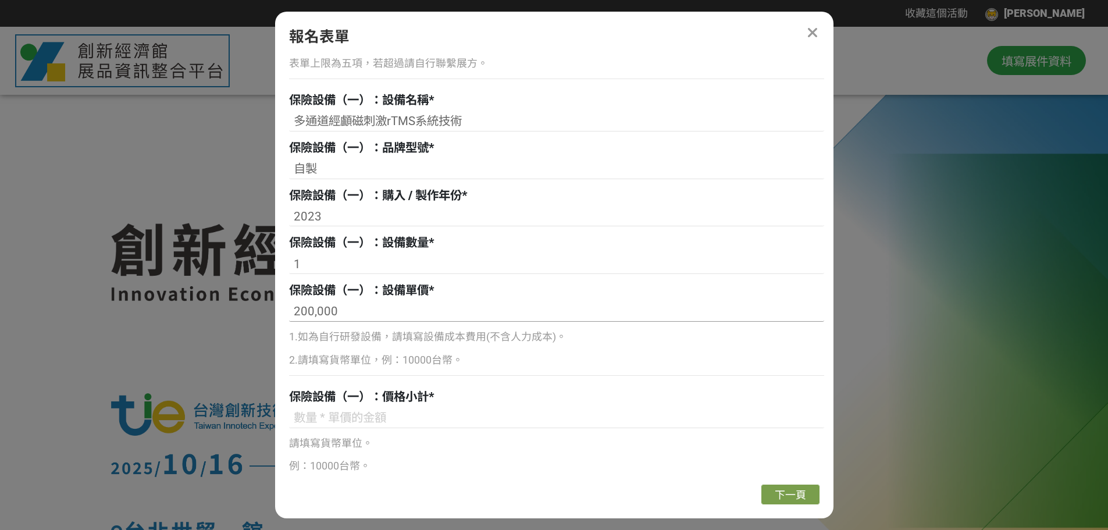
scroll to position [698, 0]
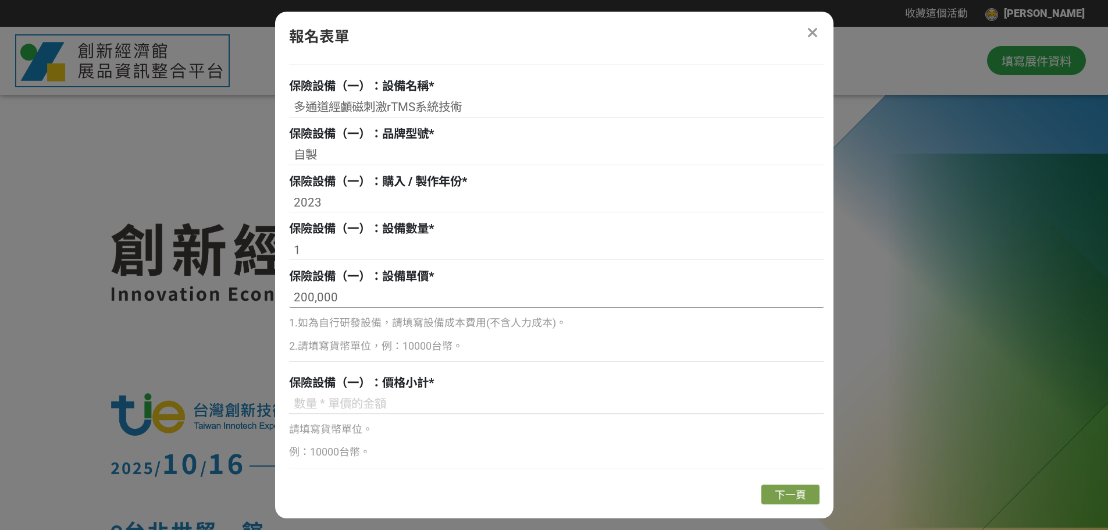
type input "200,000"
drag, startPoint x: 365, startPoint y: 403, endPoint x: 386, endPoint y: 401, distance: 21.1
click at [365, 403] on input at bounding box center [556, 404] width 535 height 20
type input "200,000"
click at [789, 491] on span "下一頁" at bounding box center [790, 494] width 31 height 12
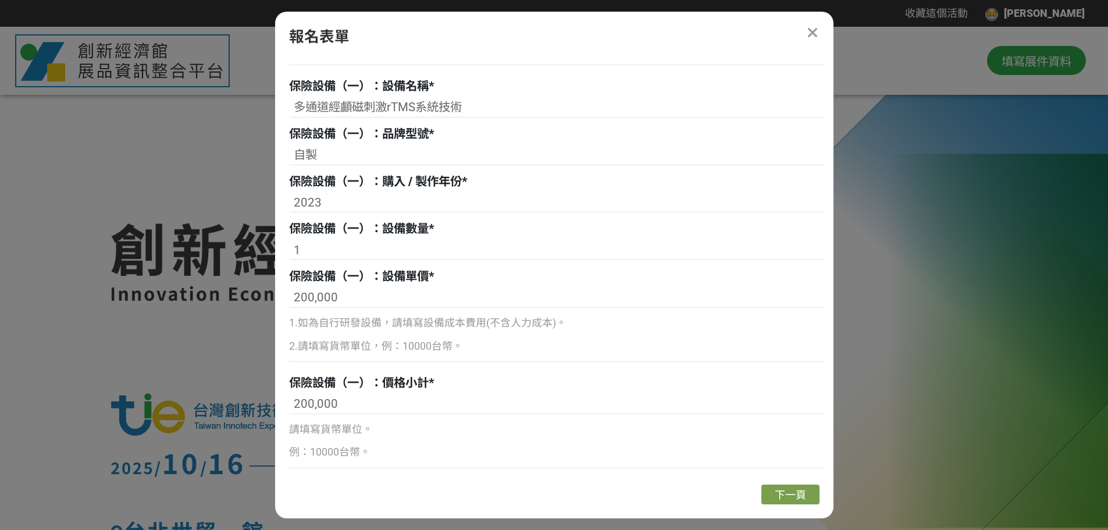
scroll to position [0, 0]
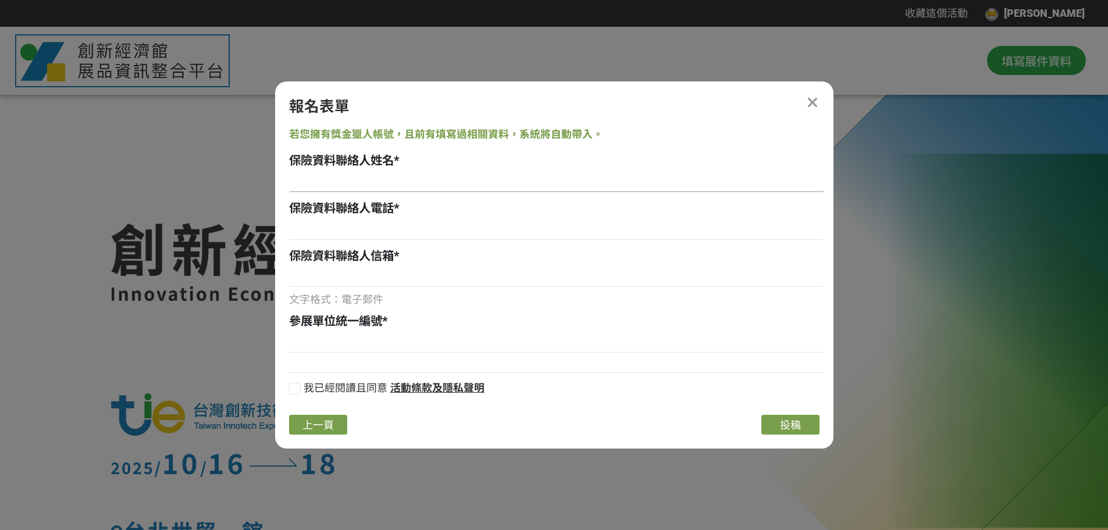
click at [320, 177] on input at bounding box center [556, 182] width 535 height 20
type input "[PERSON_NAME]"
click at [313, 229] on input at bounding box center [556, 230] width 535 height 20
type input "073513121#2346"
click at [330, 282] on input at bounding box center [556, 277] width 535 height 20
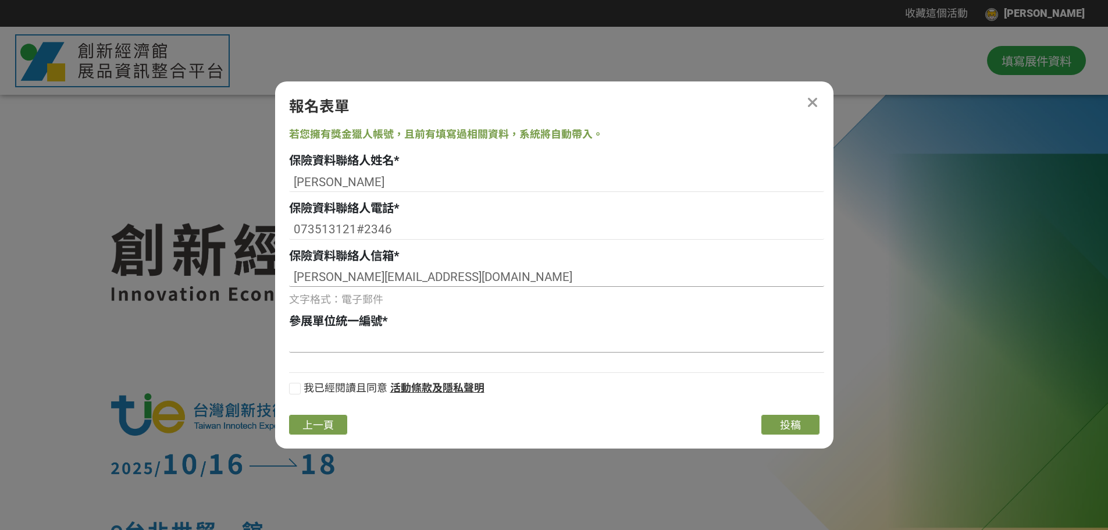
type input "[PERSON_NAME][EMAIL_ADDRESS][DOMAIN_NAME]"
click at [346, 348] on input at bounding box center [556, 343] width 535 height 20
type input "83300307"
click at [293, 389] on div at bounding box center [295, 389] width 12 height 12
checkbox input "true"
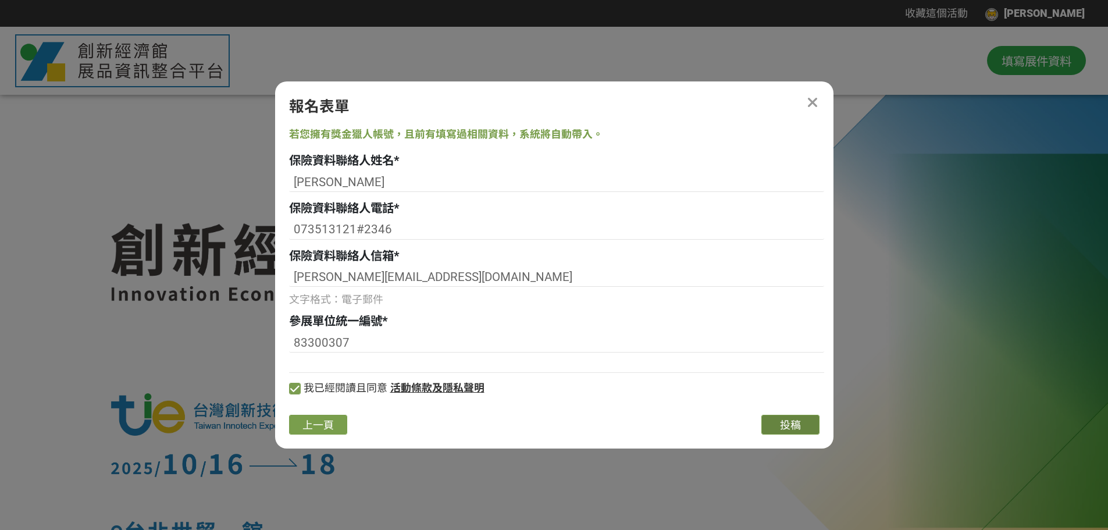
click at [801, 425] on button "投稿" at bounding box center [790, 425] width 58 height 20
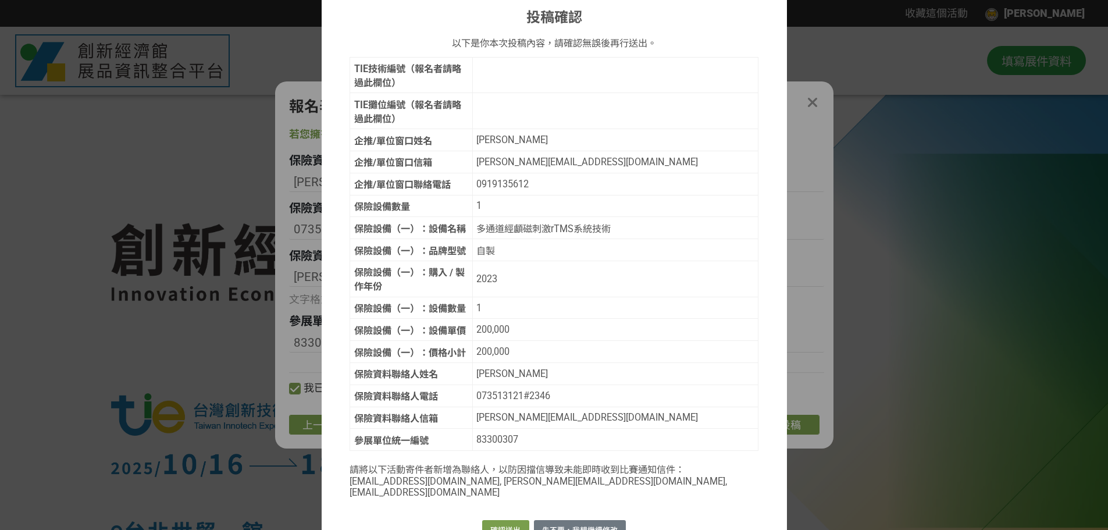
scroll to position [81, 0]
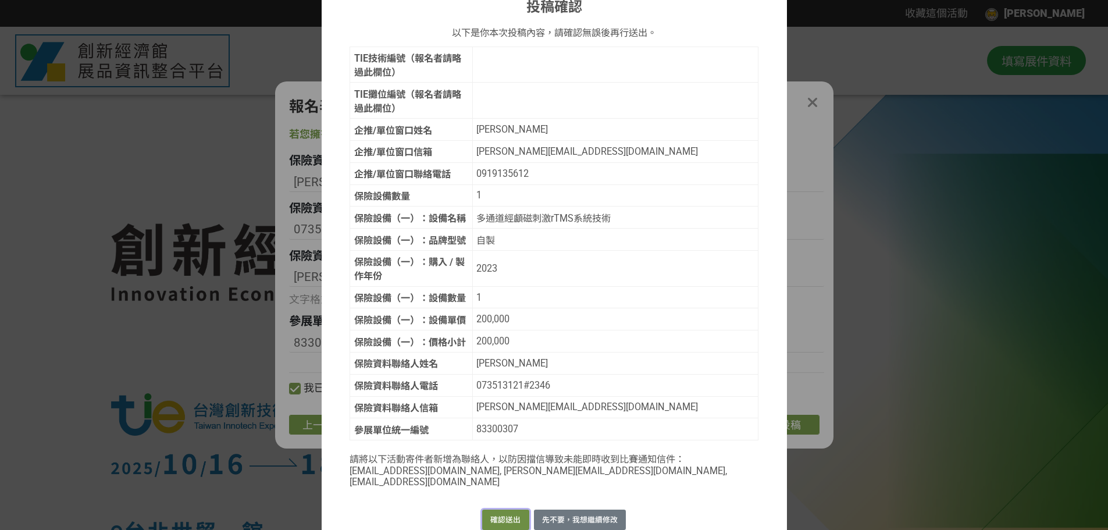
click at [502, 509] on button "確認送出" at bounding box center [505, 519] width 47 height 20
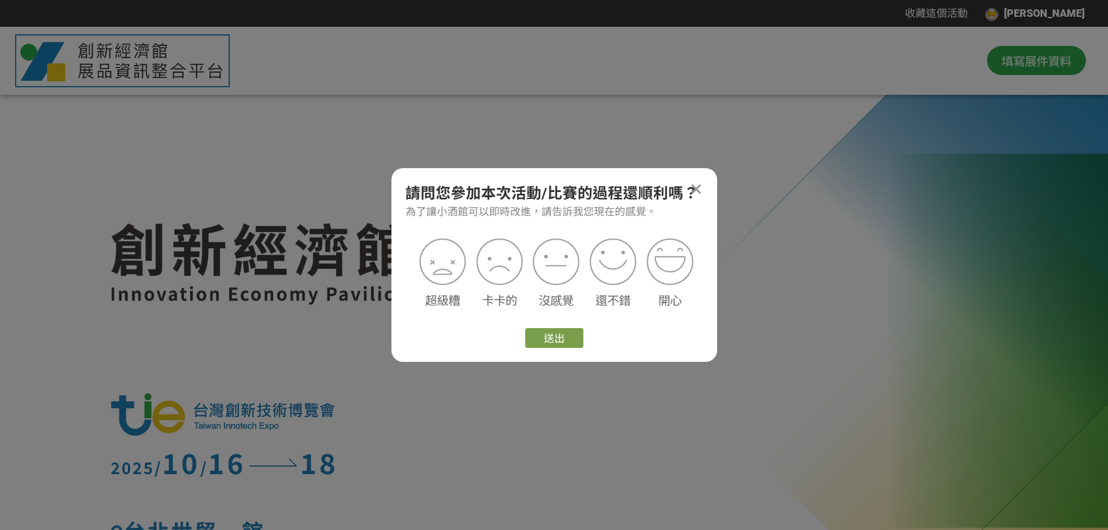
click at [695, 187] on icon at bounding box center [696, 189] width 12 height 15
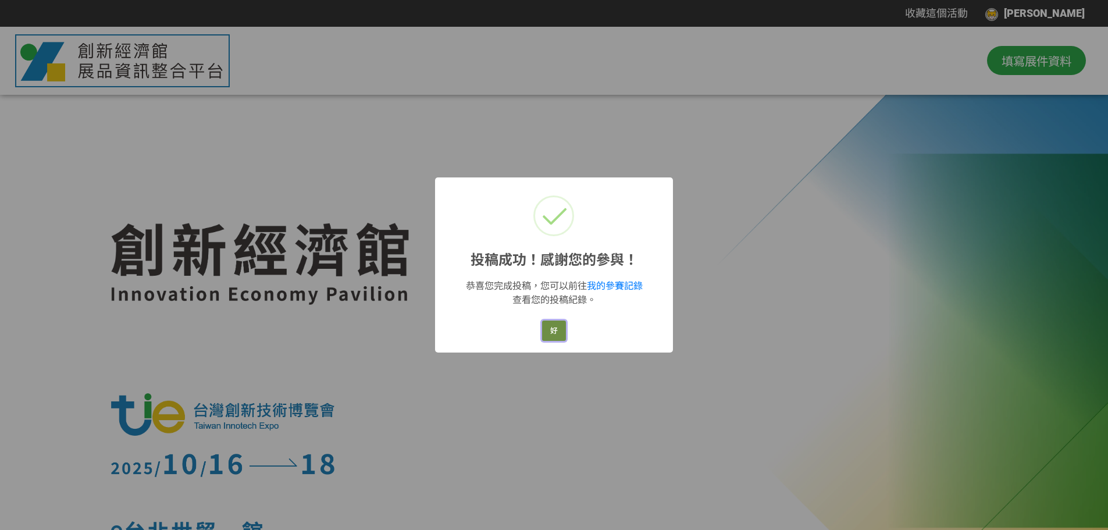
click at [547, 329] on button "好" at bounding box center [554, 330] width 24 height 20
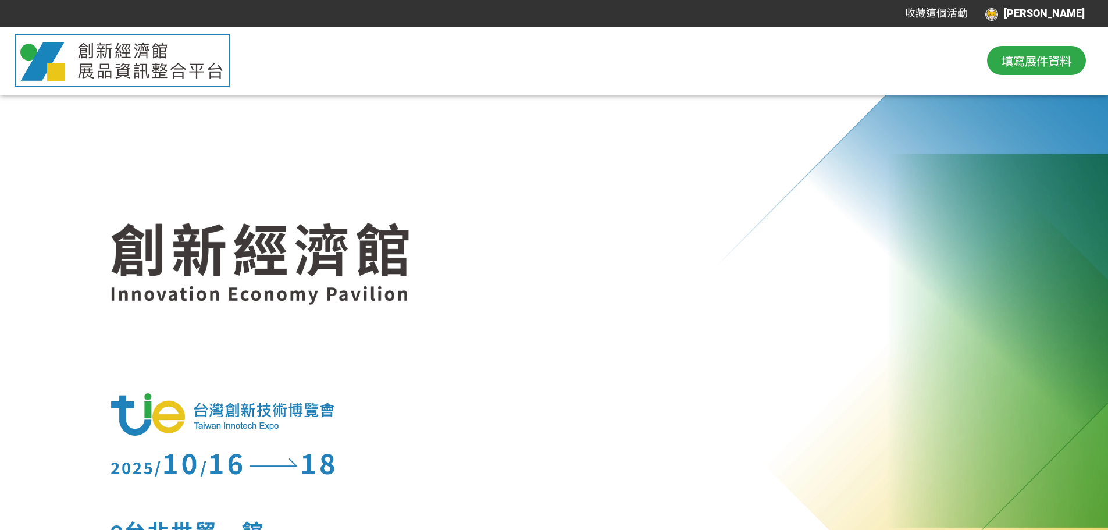
click at [1039, 53] on span "填寫展件資料" at bounding box center [1036, 60] width 70 height 17
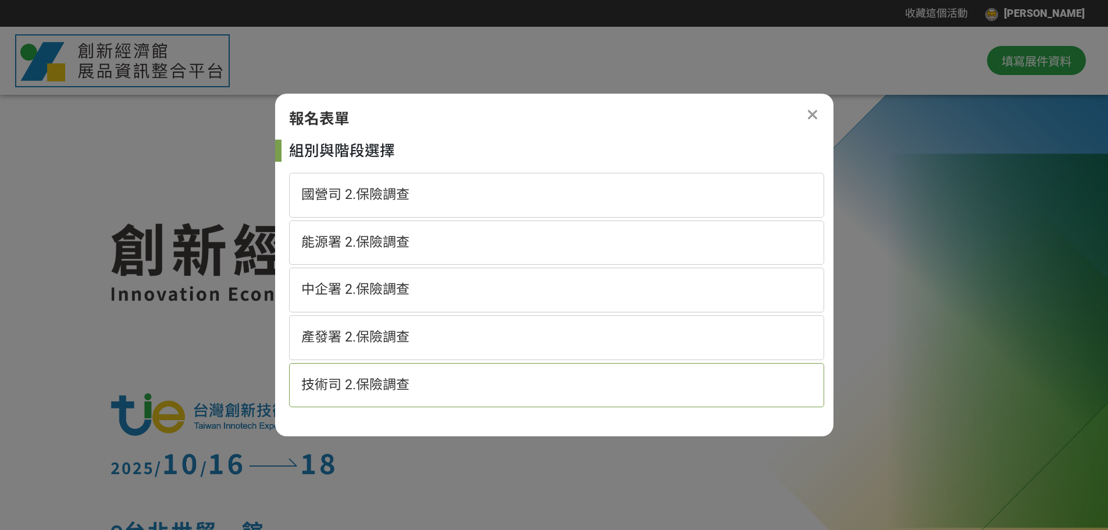
click at [370, 382] on span "技術司 2.保險調查" at bounding box center [355, 385] width 108 height 16
select select "185152:185383"
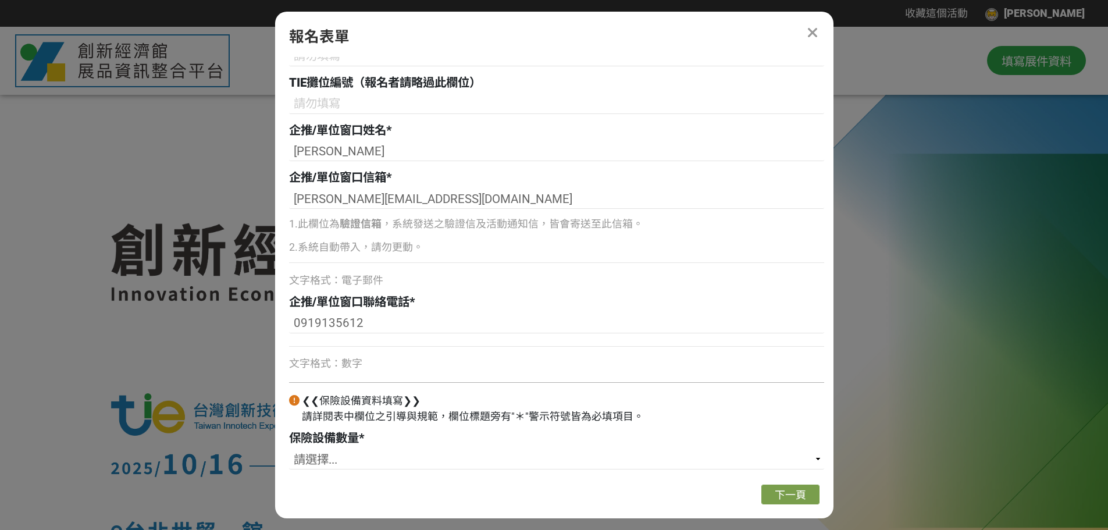
scroll to position [295, 0]
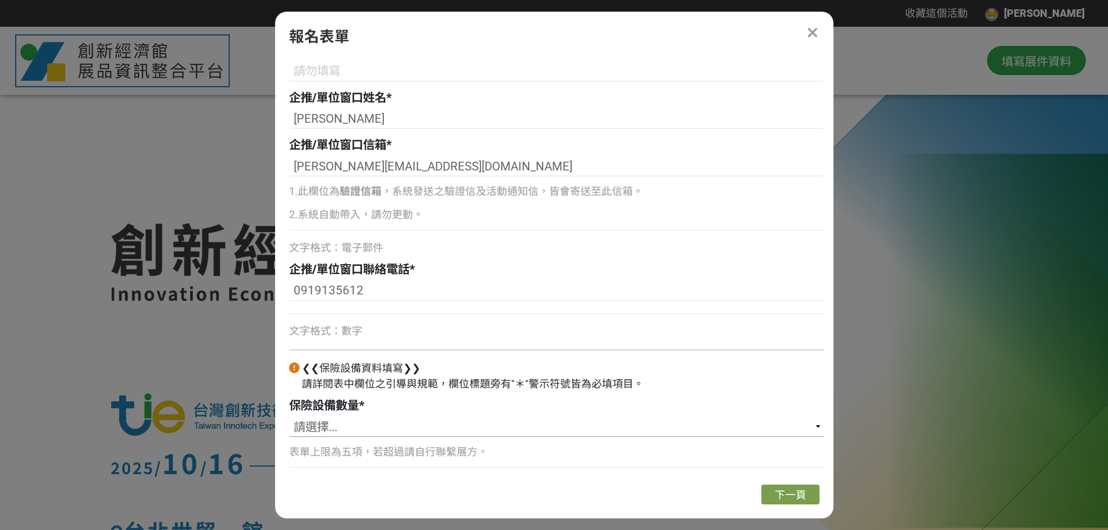
click at [323, 432] on select "請選擇... 1 2 3 4 5" at bounding box center [556, 427] width 535 height 20
select select "1"
click at [289, 417] on select "請選擇... 1 2 3 4 5" at bounding box center [556, 427] width 535 height 20
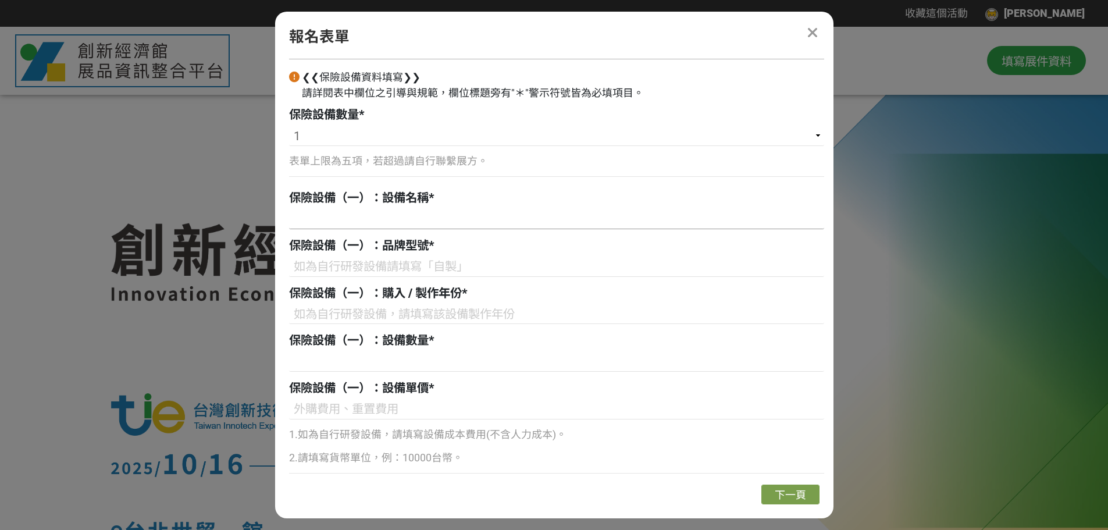
click at [401, 213] on input at bounding box center [556, 219] width 535 height 20
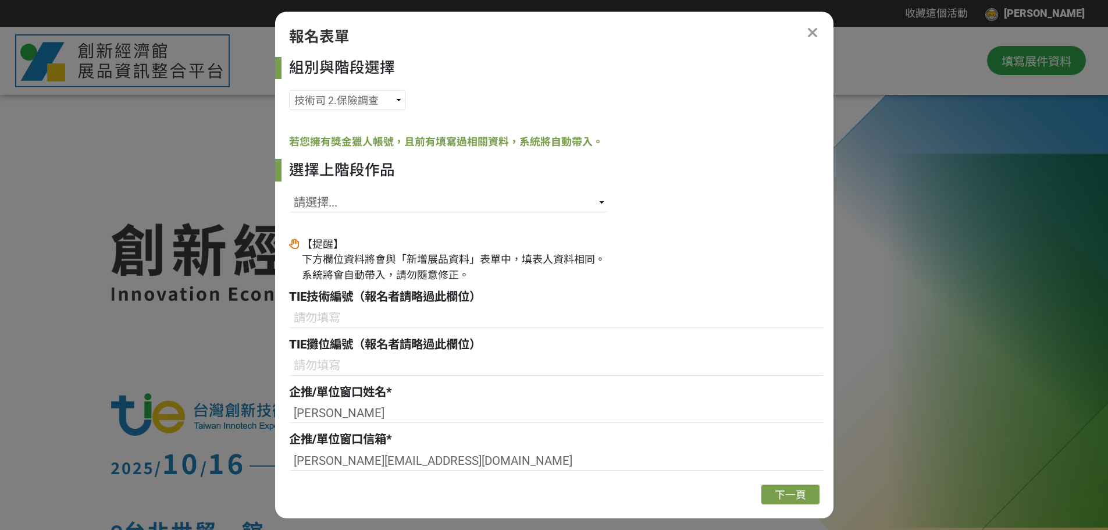
scroll to position [0, 0]
click at [381, 203] on select "請選擇... SID: 341580, 標題: 自體螢光牙科細菌診斷儀及照護服務系統 SID: 341573, 標題: 多通道經顱磁刺激rTMS系統技術 SI…" at bounding box center [448, 203] width 319 height 20
select select "341147"
click at [289, 193] on select "請選擇... SID: 341580, 標題: 自體螢光牙科細菌診斷儀及照護服務系統 SID: 341573, 標題: 多通道經顱磁刺激rTMS系統技術 SI…" at bounding box center [448, 203] width 319 height 20
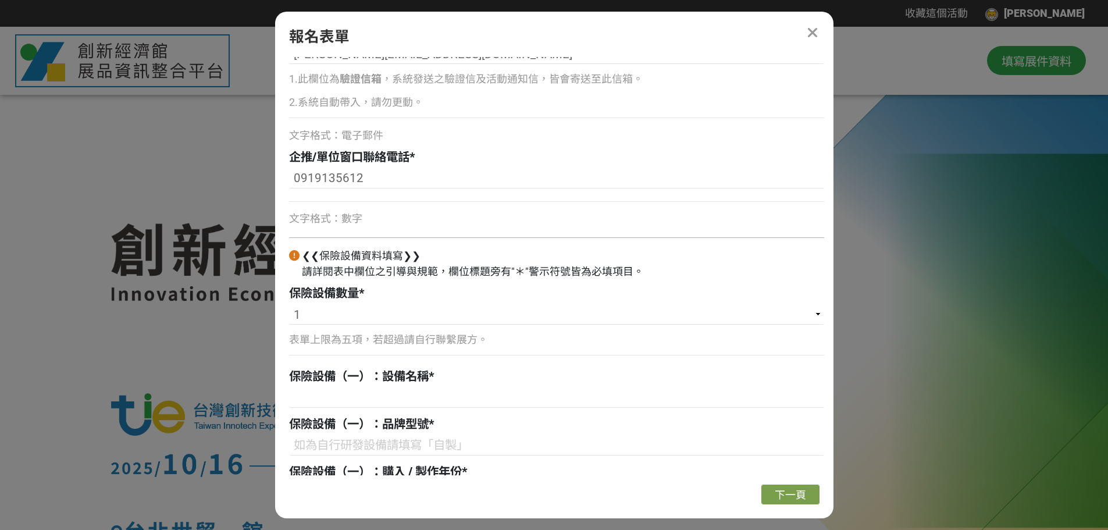
scroll to position [582, 0]
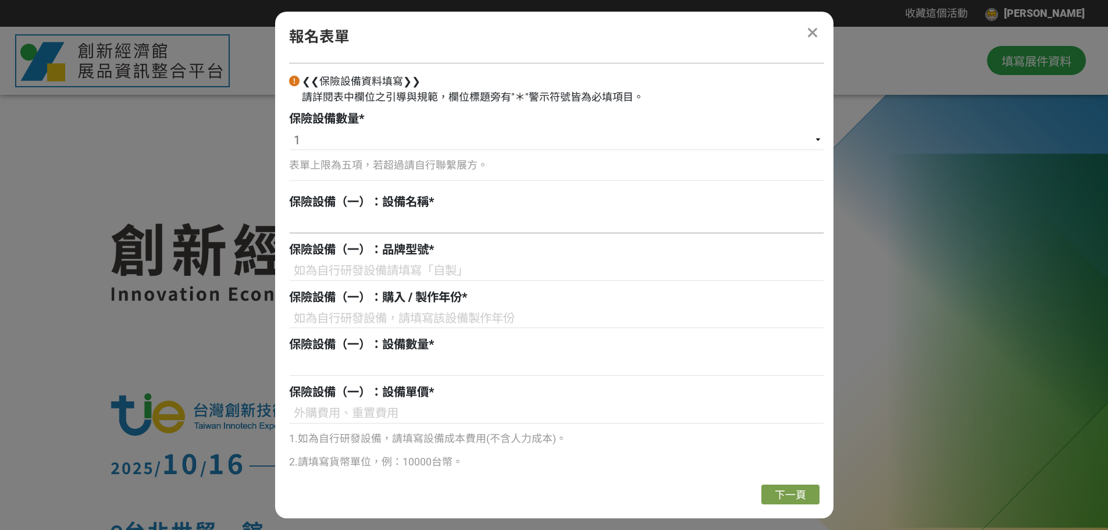
click at [364, 223] on input at bounding box center [556, 223] width 535 height 20
paste input "用於工業爐之可持久高效節能燃燒系統"
type input "用於工業爐之可持久高效節能燃燒系統"
click at [373, 273] on input at bounding box center [556, 271] width 535 height 20
type input "h"
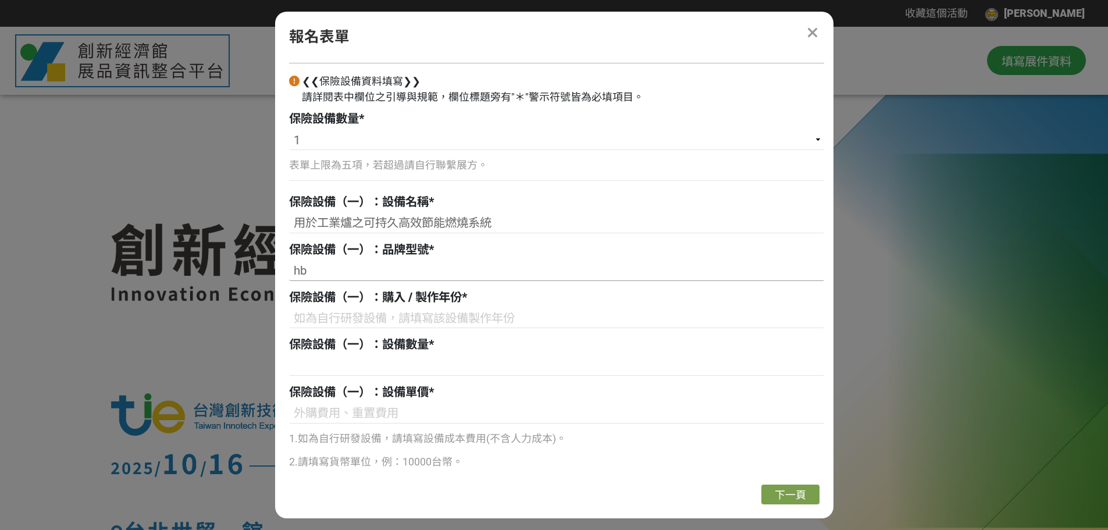
type input "h"
type input "自製"
click at [385, 314] on input at bounding box center [556, 318] width 535 height 20
type input "2022"
click at [381, 355] on div "保險設備（一）：設備數量 *" at bounding box center [556, 357] width 535 height 43
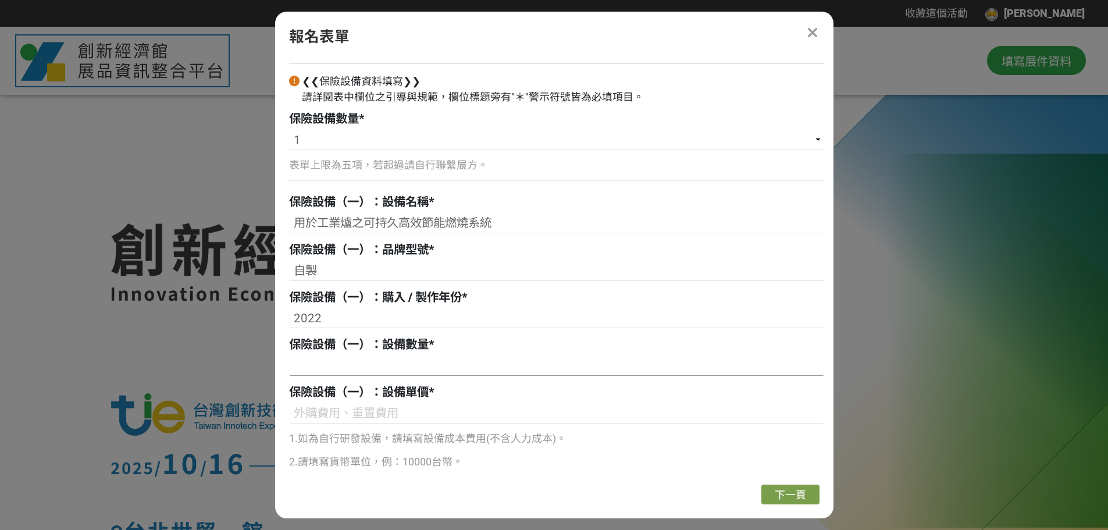
click at [381, 370] on input at bounding box center [556, 366] width 535 height 20
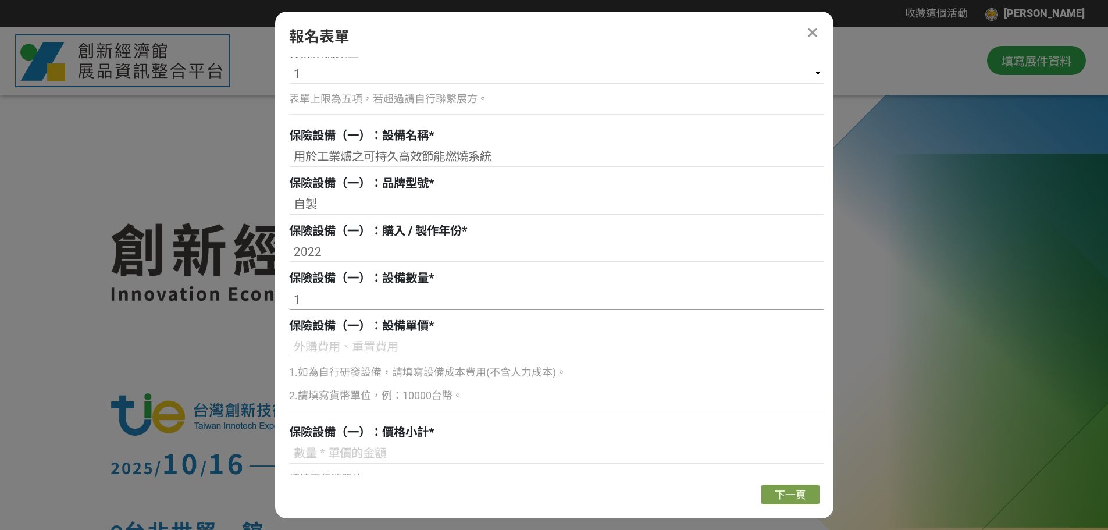
scroll to position [698, 0]
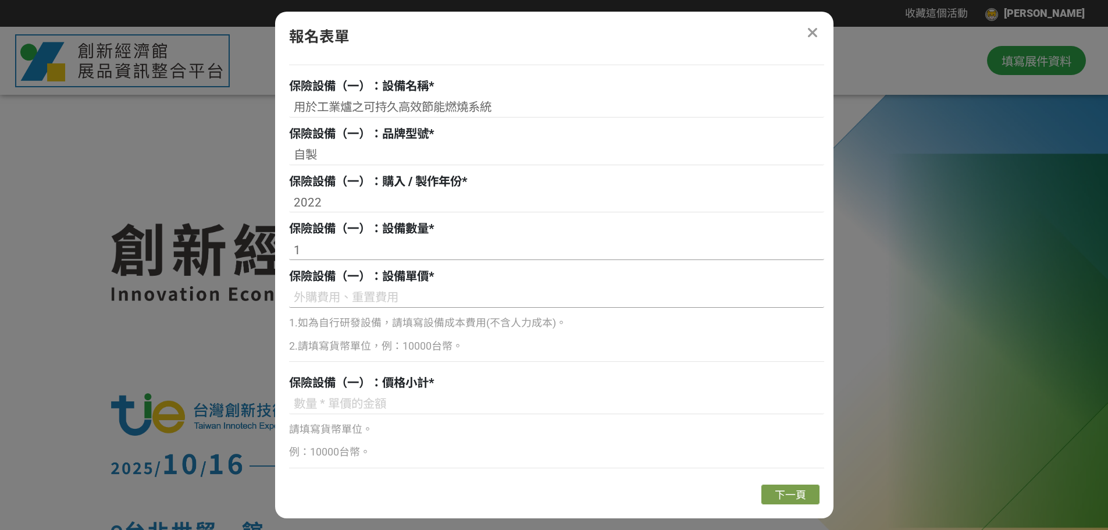
type input "1"
click at [353, 301] on input at bounding box center [556, 298] width 535 height 20
type input "80,000"
click at [334, 400] on input at bounding box center [556, 404] width 535 height 20
type input "80,000"
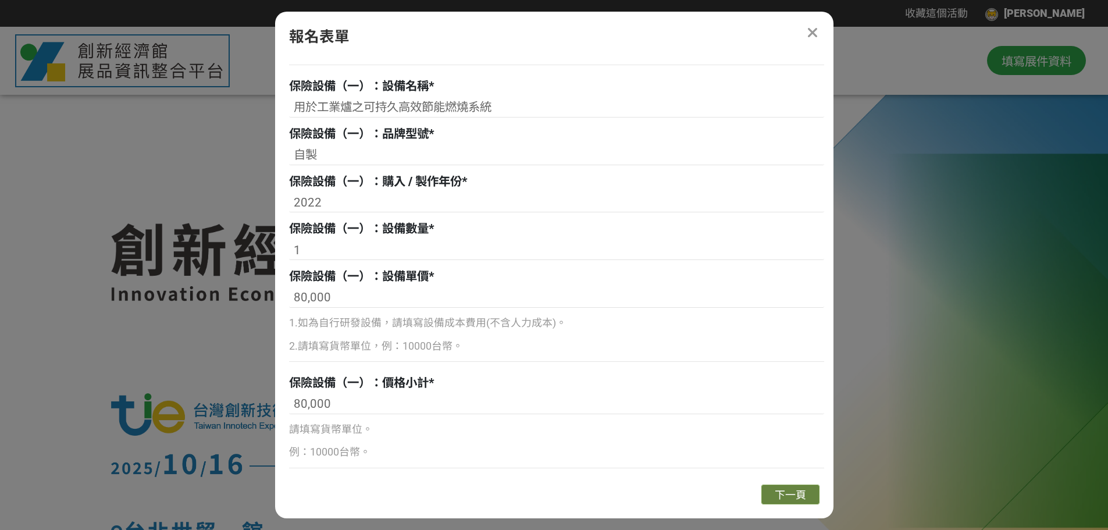
click at [775, 489] on span "下一頁" at bounding box center [790, 494] width 31 height 12
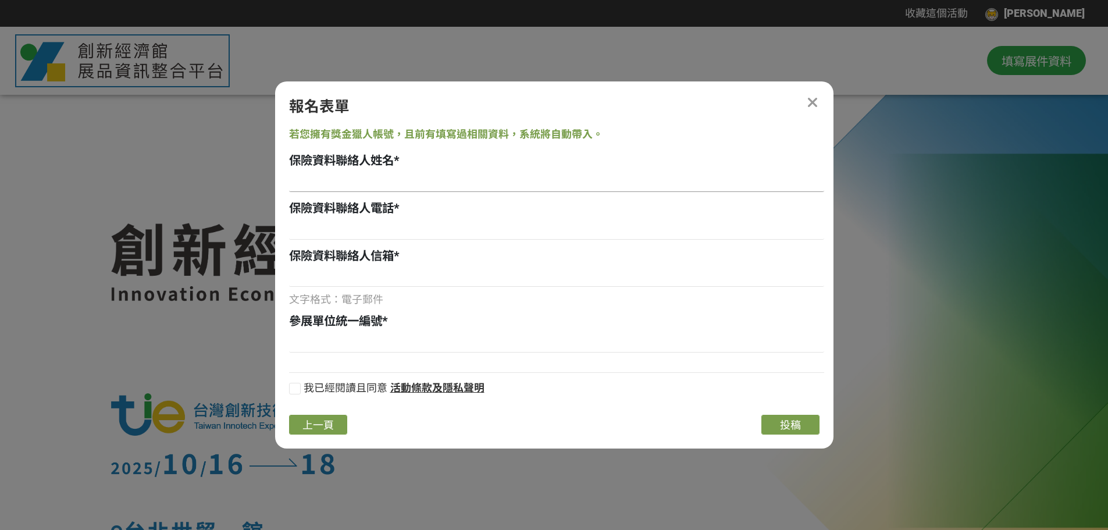
click at [383, 181] on input at bounding box center [556, 182] width 535 height 20
type input "[PERSON_NAME]"
click at [364, 235] on input at bounding box center [556, 230] width 535 height 20
type input "[PHONE_NUMBER]"
click at [399, 284] on input at bounding box center [556, 277] width 535 height 20
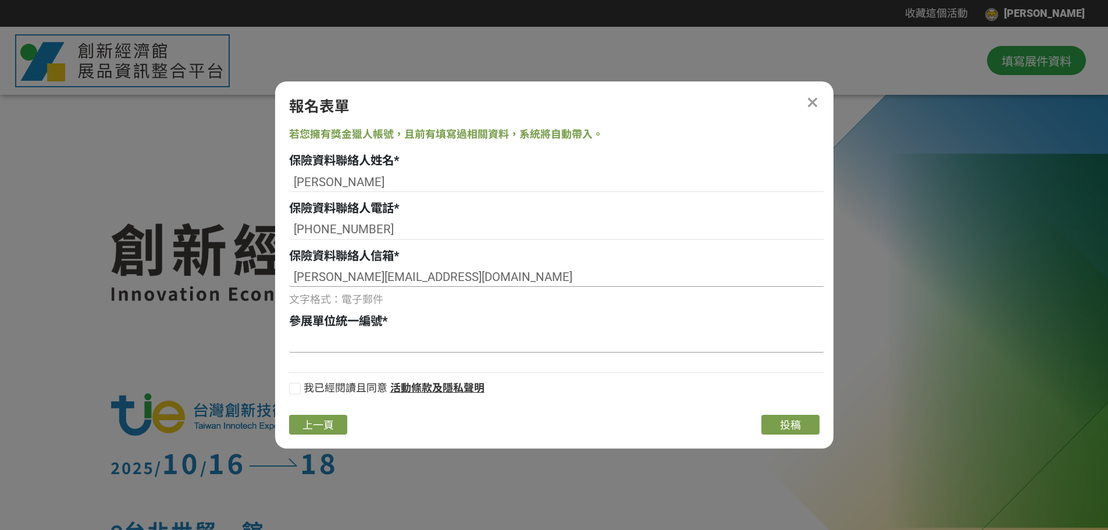
type input "[PERSON_NAME][EMAIL_ADDRESS][DOMAIN_NAME]"
click at [360, 336] on input at bounding box center [556, 343] width 535 height 20
type input "83300307"
click at [296, 389] on div at bounding box center [295, 389] width 12 height 12
checkbox input "true"
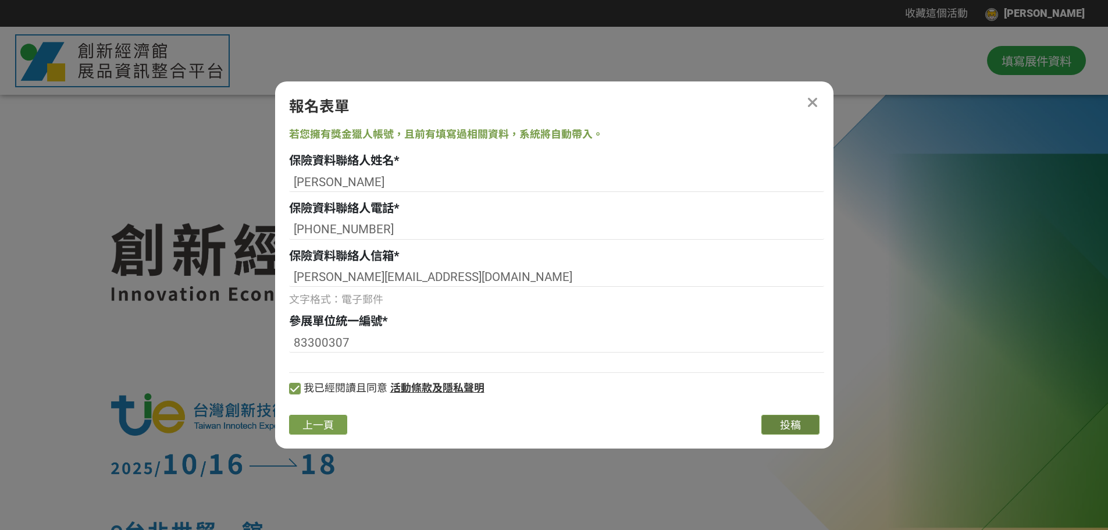
click at [783, 425] on span "投稿" at bounding box center [790, 425] width 21 height 12
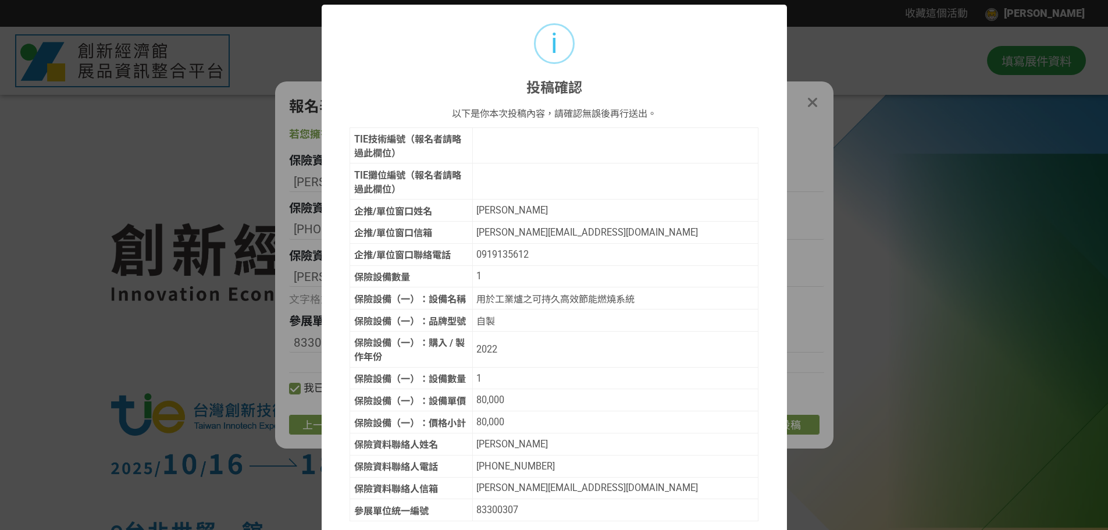
scroll to position [81, 0]
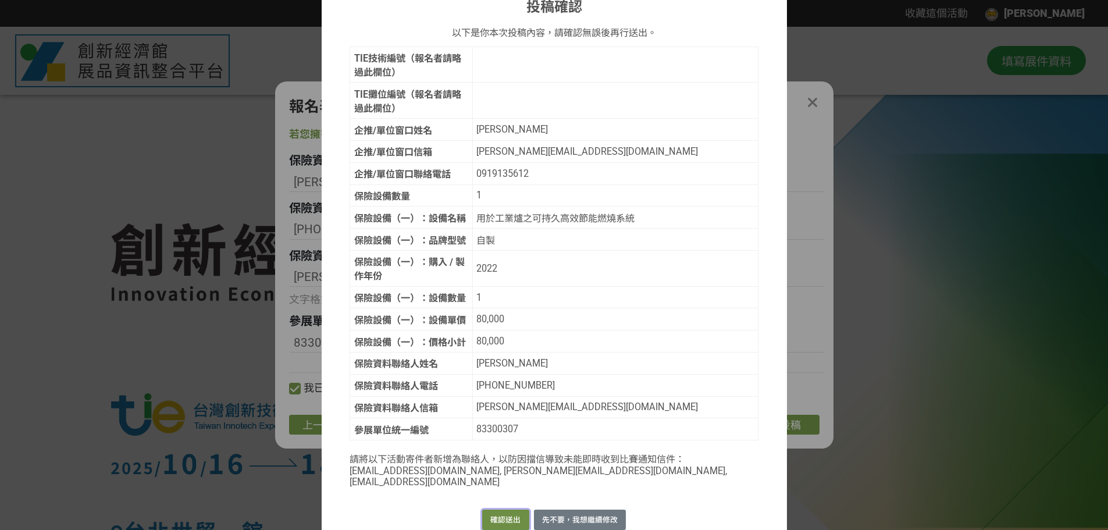
click at [511, 509] on button "確認送出" at bounding box center [505, 519] width 47 height 20
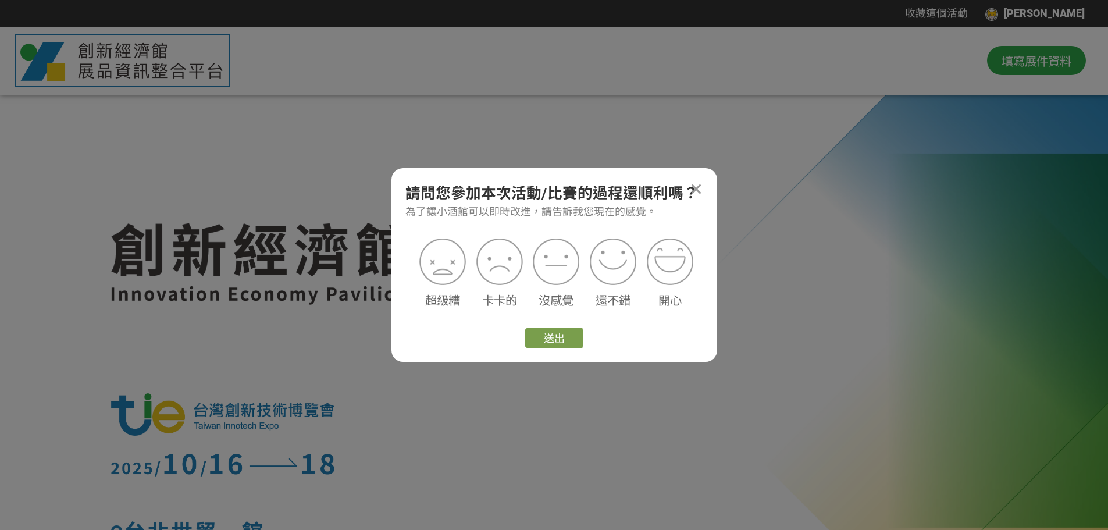
click at [700, 192] on icon at bounding box center [696, 189] width 12 height 15
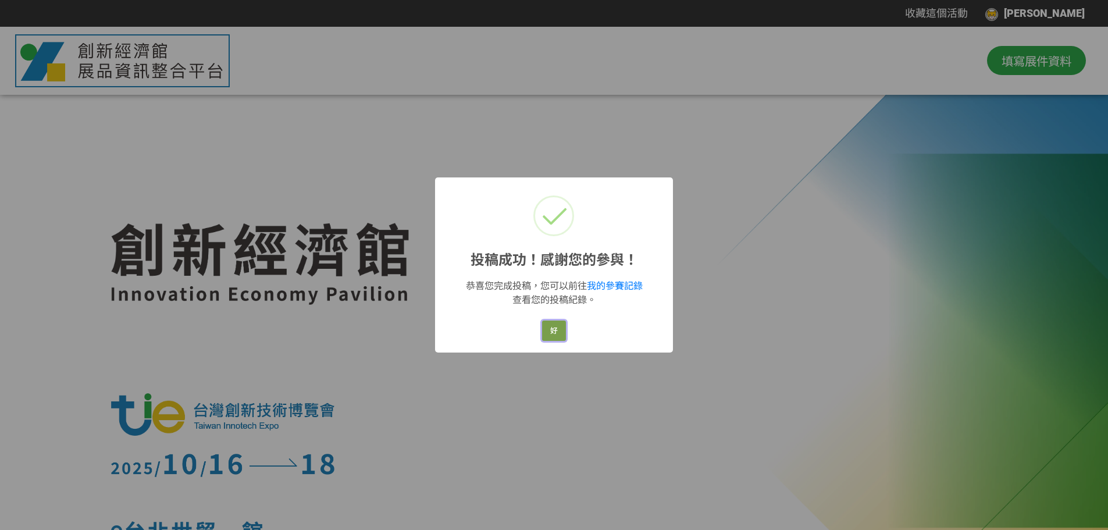
drag, startPoint x: 562, startPoint y: 338, endPoint x: 603, endPoint y: 320, distance: 44.3
click at [562, 338] on button "好" at bounding box center [554, 330] width 24 height 20
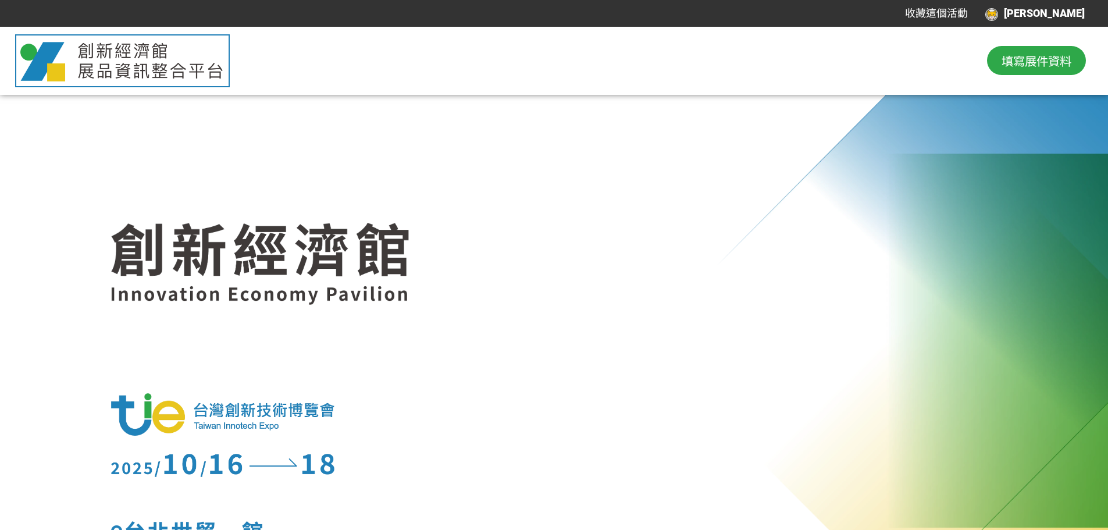
click at [1036, 70] on button "填寫展件資料" at bounding box center [1036, 60] width 99 height 29
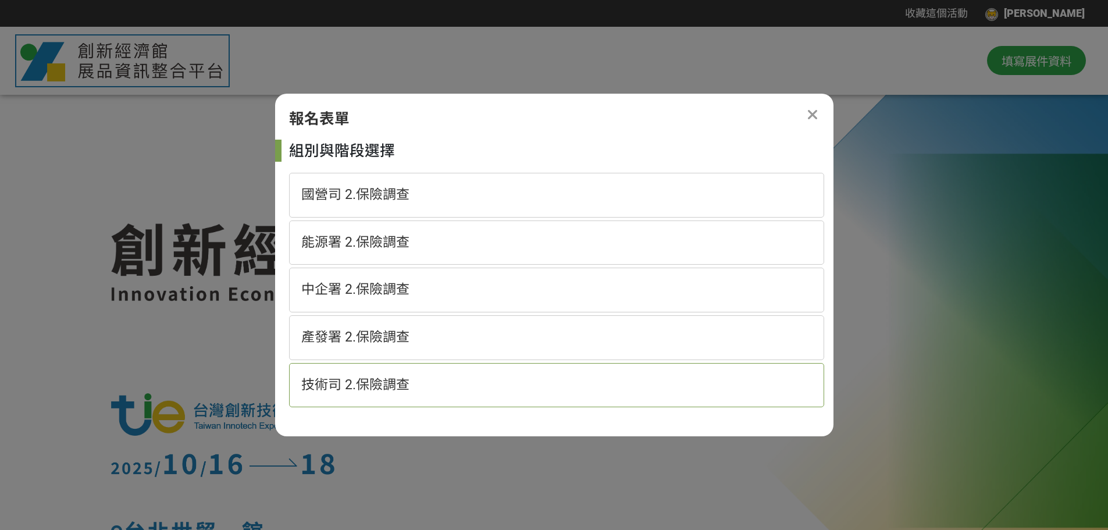
click at [389, 384] on span "技術司 2.保險調查" at bounding box center [355, 385] width 108 height 16
select select "185152:185383"
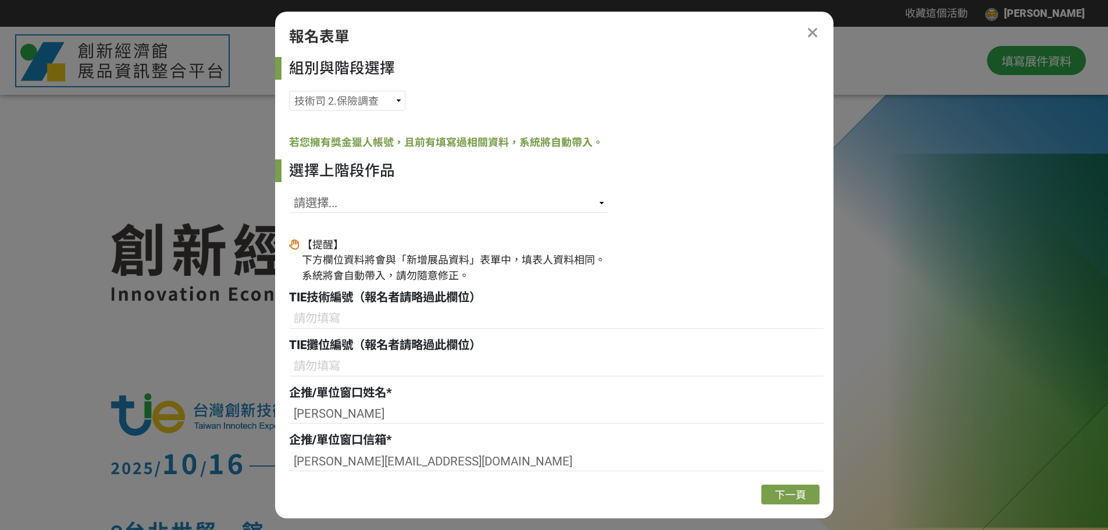
click at [366, 263] on div "【提醒】 下方欄位資料將會與「新增展品資料」表單中，填表人資料相同。 系統將會自動帶入，請勿隨意修正。" at bounding box center [454, 260] width 304 height 47
click at [366, 195] on select "請選擇... SID: 341580, 標題: 自體螢光牙科細菌診斷儀及照護服務系統 SID: 341573, 標題: 多通道經顱磁刺激rTMS系統技術 SI…" at bounding box center [448, 203] width 319 height 20
select select "341131"
click at [289, 193] on select "請選擇... SID: 341580, 標題: 自體螢光牙科細菌診斷儀及照護服務系統 SID: 341573, 標題: 多通道經顱磁刺激rTMS系統技術 SI…" at bounding box center [448, 203] width 319 height 20
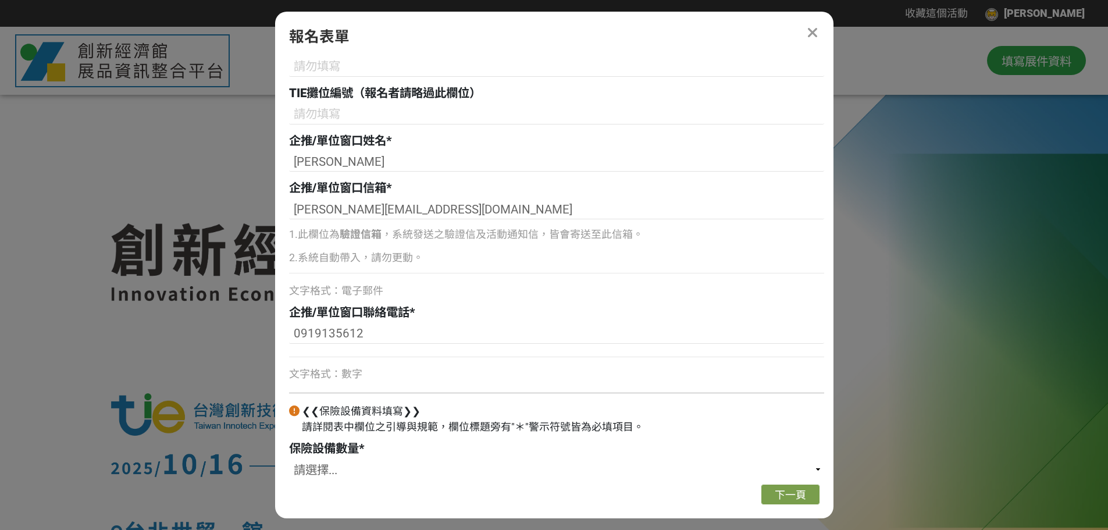
scroll to position [295, 0]
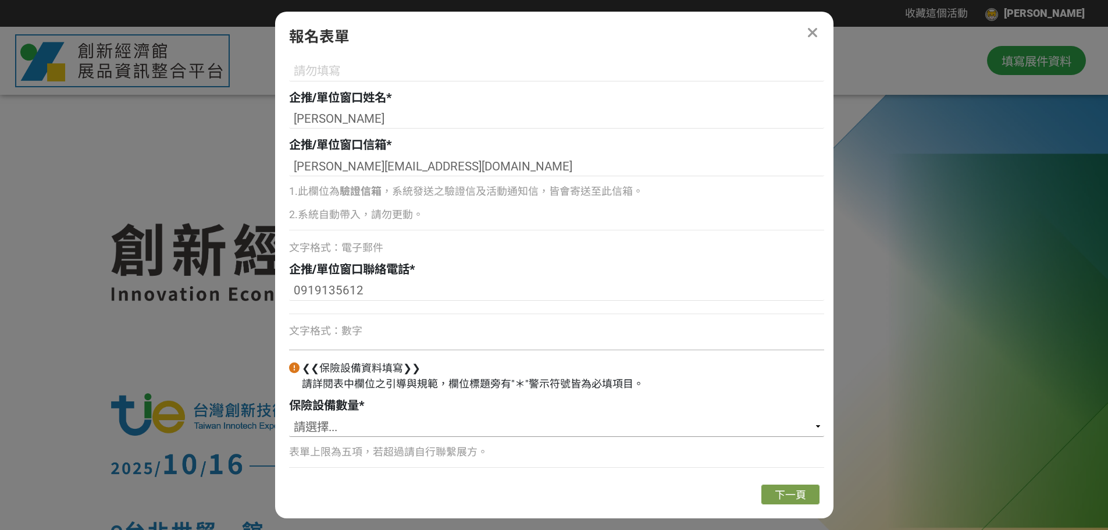
click at [330, 429] on select "請選擇... 1 2 3 4 5" at bounding box center [556, 427] width 535 height 20
select select "1"
click at [289, 417] on select "請選擇... 1 2 3 4 5" at bounding box center [556, 427] width 535 height 20
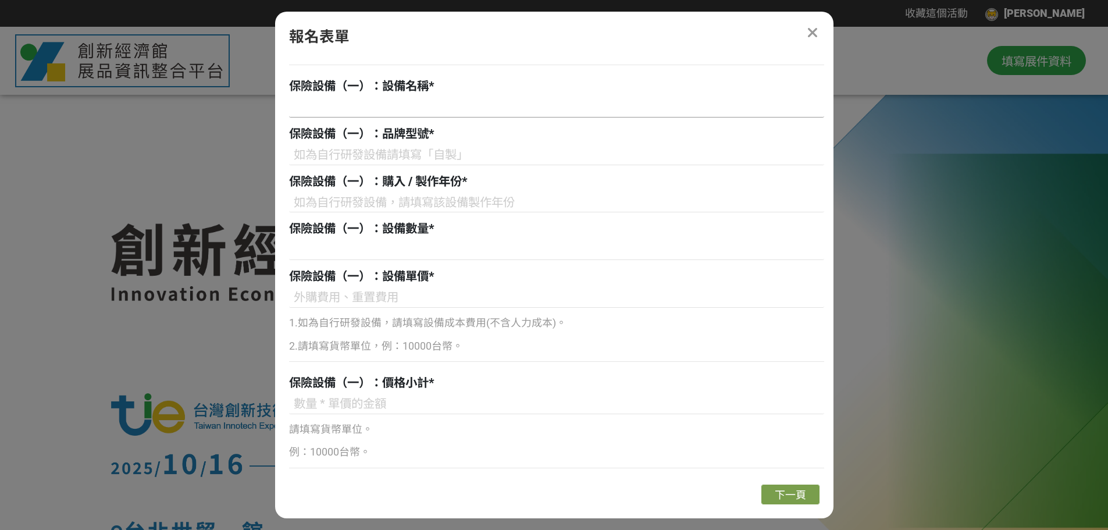
click at [408, 108] on input at bounding box center [556, 108] width 535 height 20
paste input "小型化高效銲接機器人"
type input "小型化高效銲接機器人"
click at [408, 152] on input at bounding box center [556, 155] width 535 height 20
type input "自製"
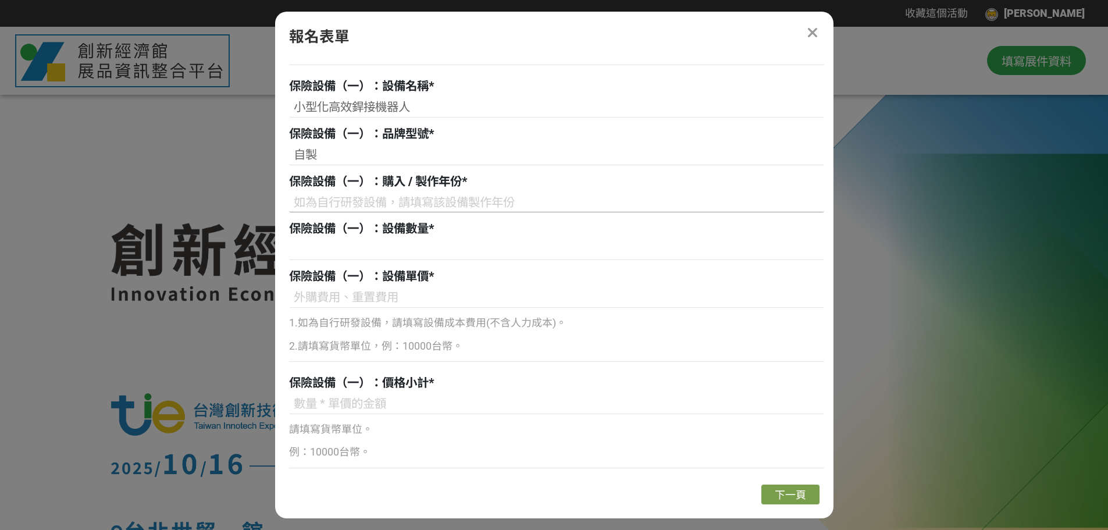
click at [409, 195] on input at bounding box center [556, 202] width 535 height 20
type input "2023"
click at [403, 245] on input at bounding box center [556, 250] width 535 height 20
type input "1"
click at [404, 292] on input at bounding box center [556, 298] width 535 height 20
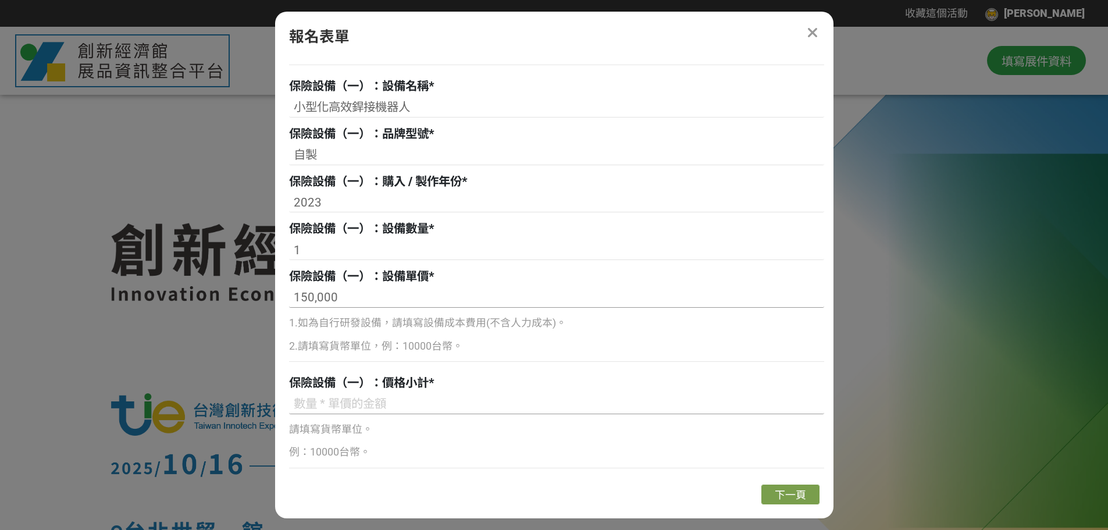
type input "150,000"
click at [345, 400] on input at bounding box center [556, 404] width 535 height 20
type input "200,000"
click at [308, 295] on input "150,000" at bounding box center [556, 298] width 535 height 20
type input "200,000"
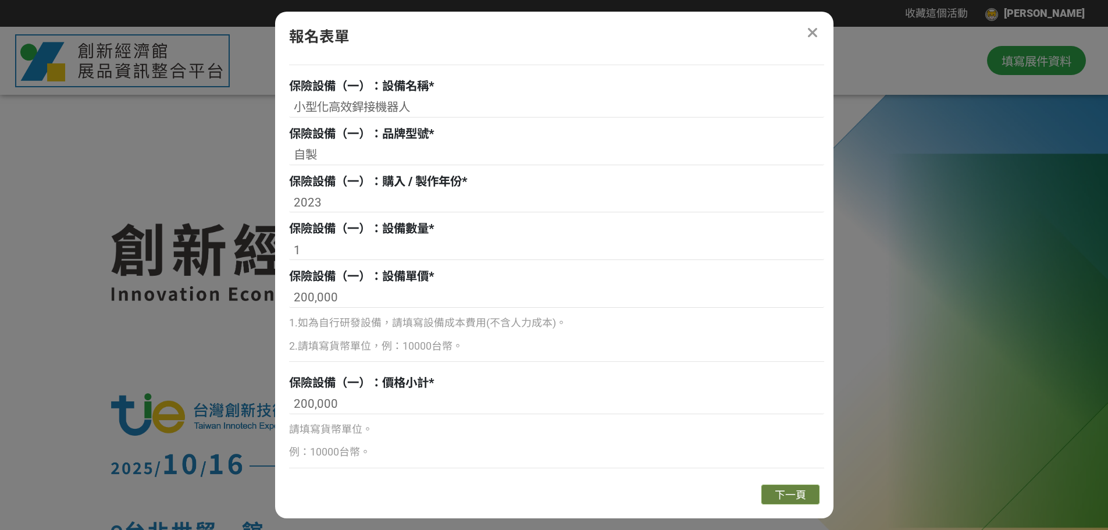
click at [798, 493] on span "下一頁" at bounding box center [790, 494] width 31 height 12
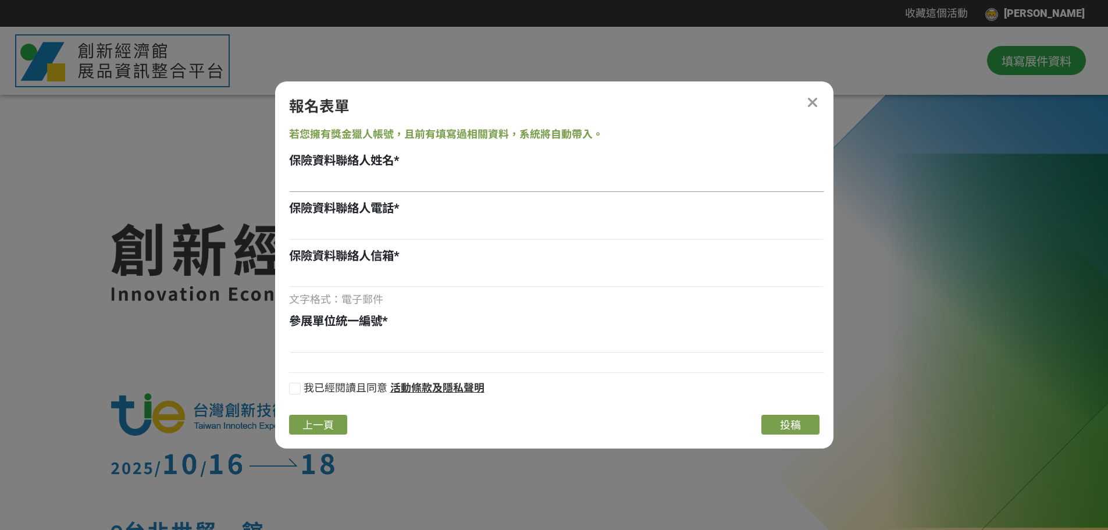
click at [349, 183] on input at bounding box center [556, 182] width 535 height 20
type input "[PERSON_NAME]"
type input "[PHONE_NUMBER]"
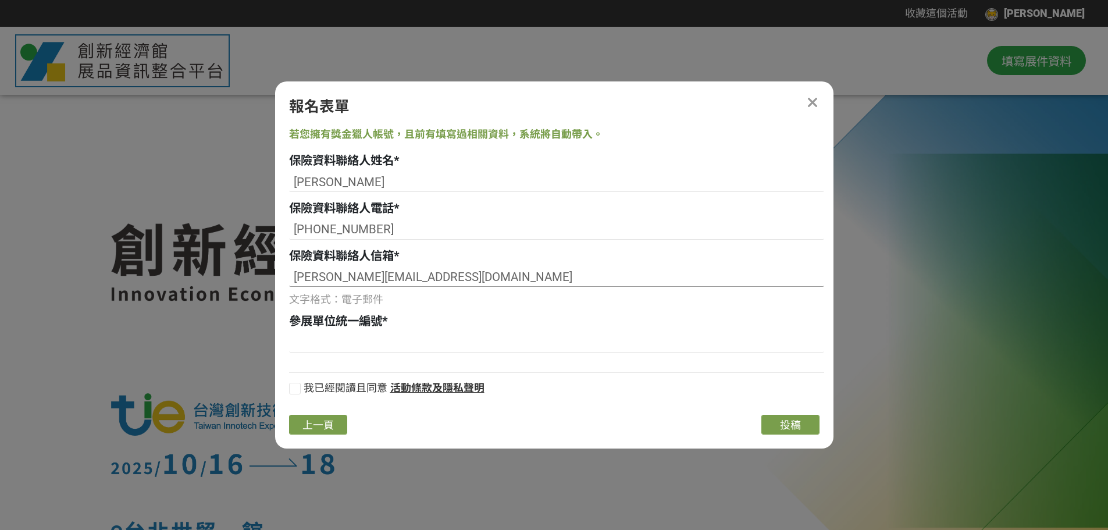
type input "[PERSON_NAME][EMAIL_ADDRESS][DOMAIN_NAME]"
click at [344, 354] on div at bounding box center [556, 344] width 535 height 23
click at [342, 349] on input at bounding box center [556, 343] width 535 height 20
type input "83300307"
click at [296, 392] on div at bounding box center [295, 389] width 12 height 12
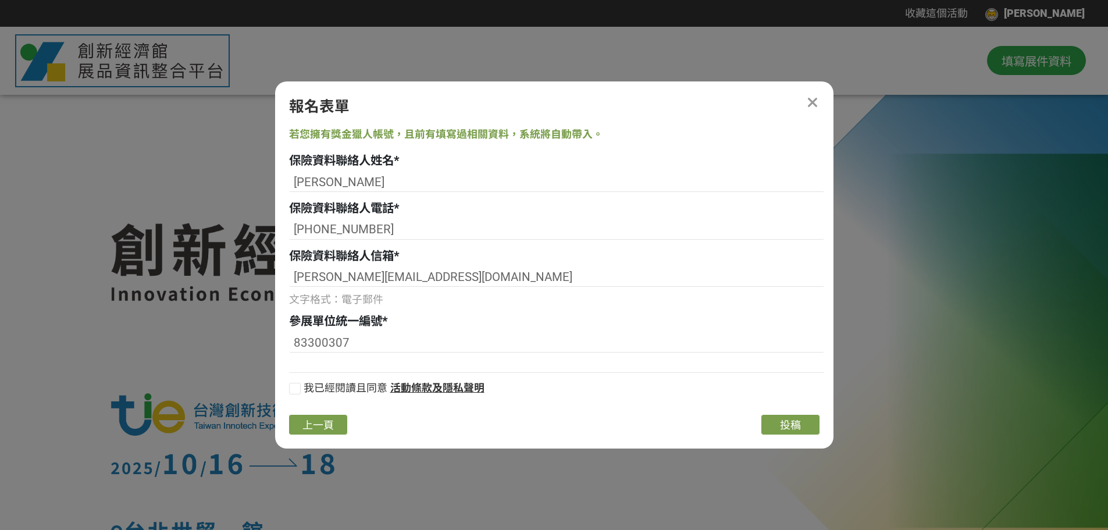
checkbox input "true"
click at [786, 425] on span "投稿" at bounding box center [790, 425] width 21 height 12
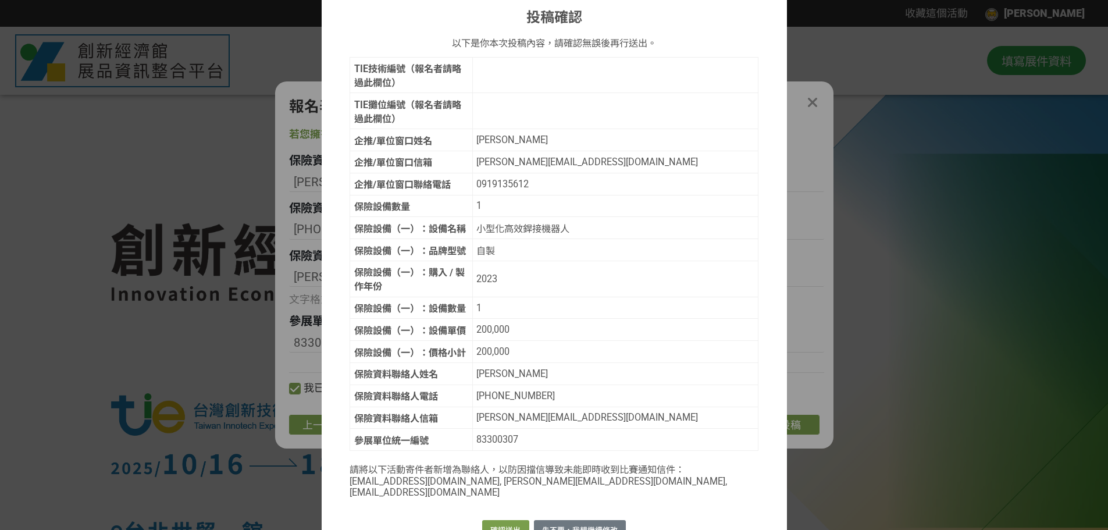
scroll to position [81, 0]
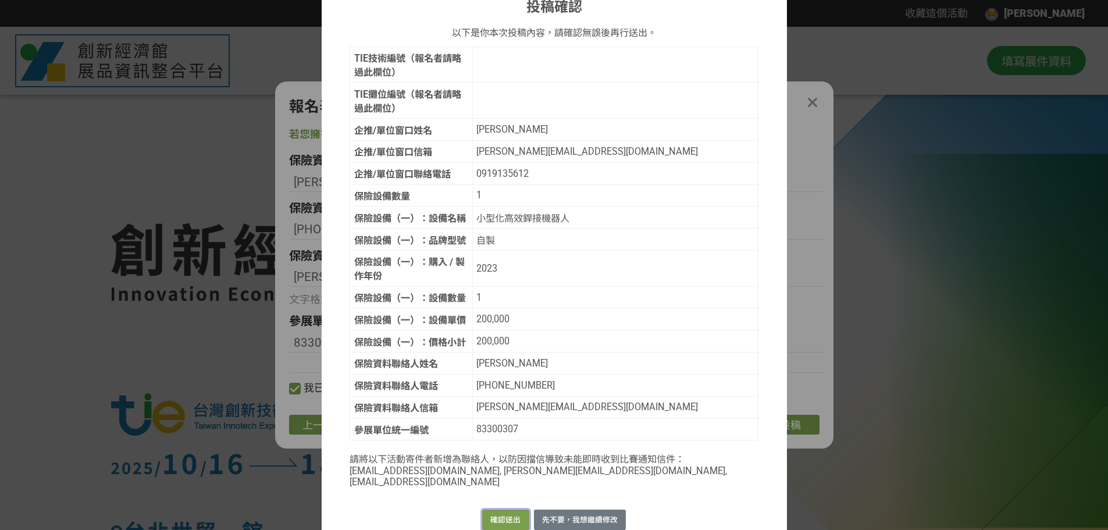
click at [503, 509] on button "確認送出" at bounding box center [505, 519] width 47 height 20
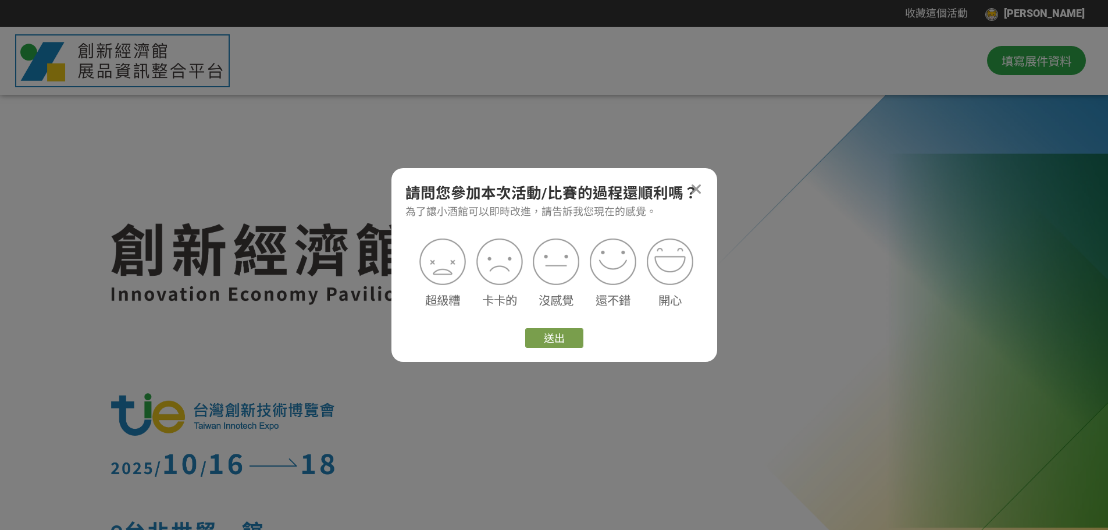
click at [702, 189] on div at bounding box center [696, 189] width 14 height 14
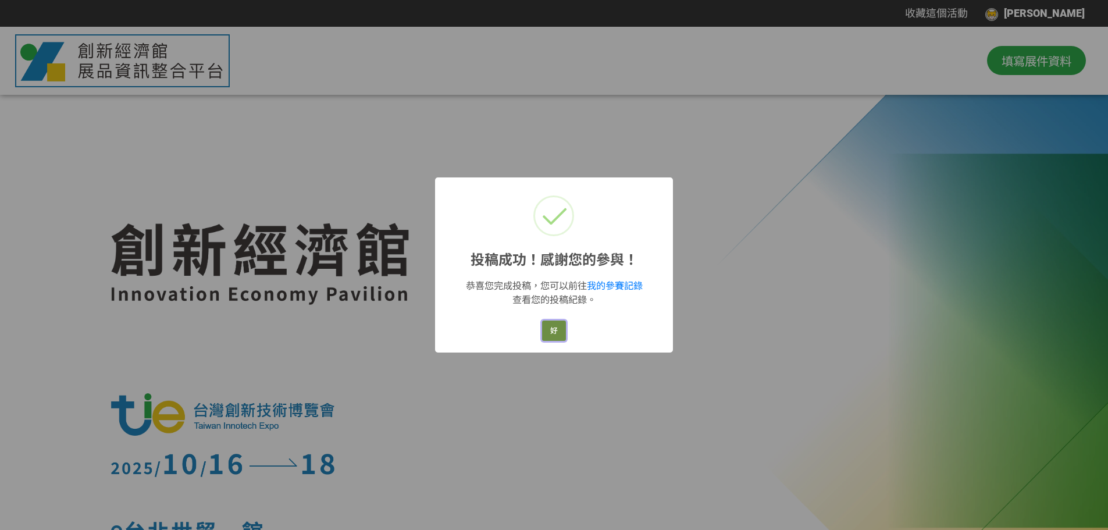
click at [543, 334] on button "好" at bounding box center [554, 330] width 24 height 20
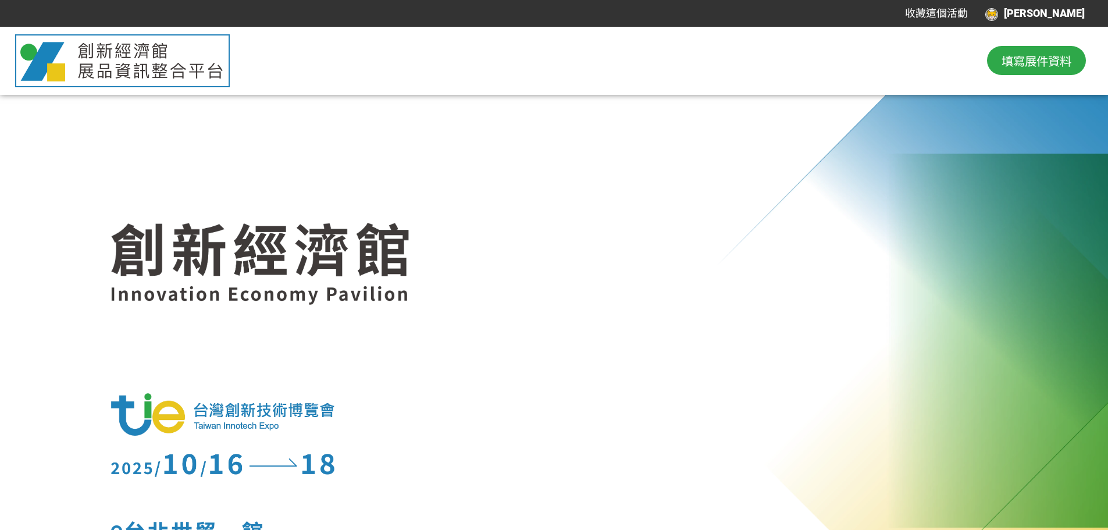
click at [1058, 15] on div "[PERSON_NAME]" at bounding box center [1034, 14] width 99 height 16
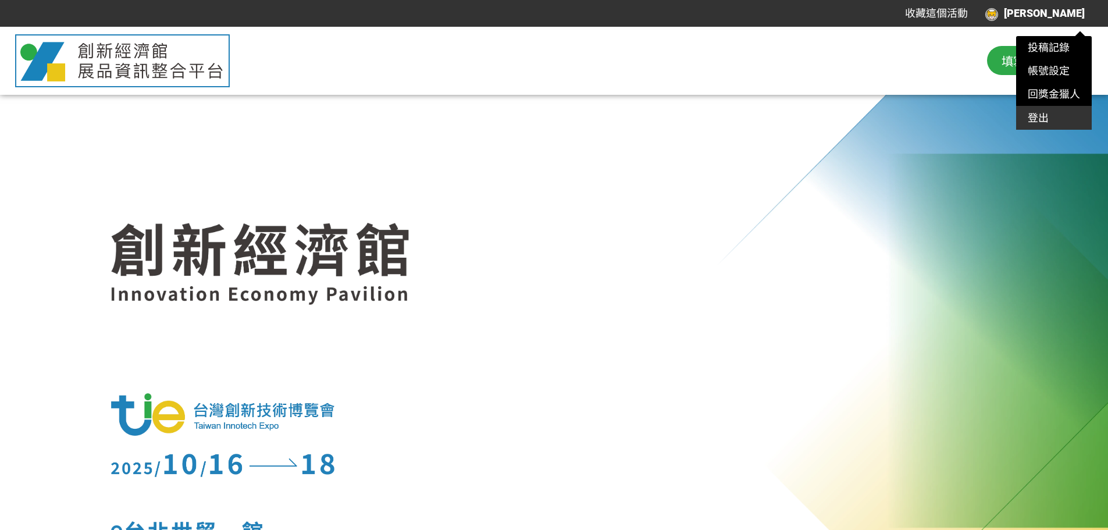
click at [1032, 117] on div "登出" at bounding box center [1054, 117] width 76 height 23
